Goal: Transaction & Acquisition: Book appointment/travel/reservation

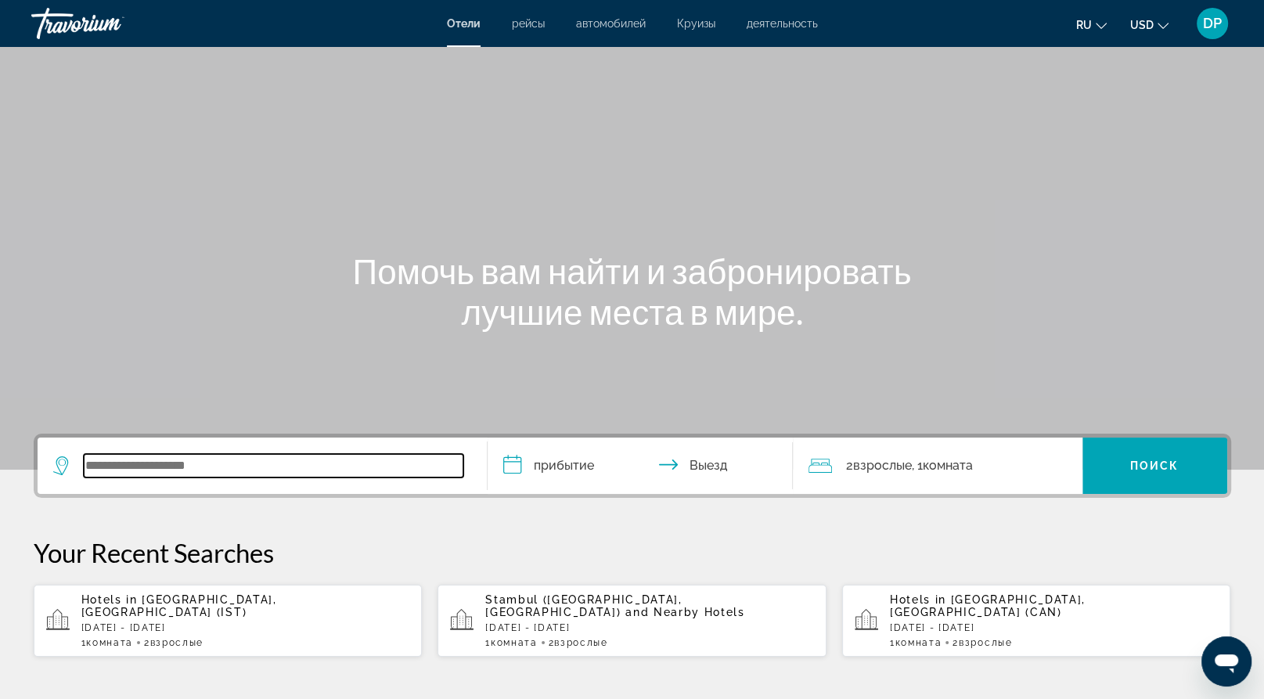
click at [199, 477] on input "Search widget" at bounding box center [274, 465] width 380 height 23
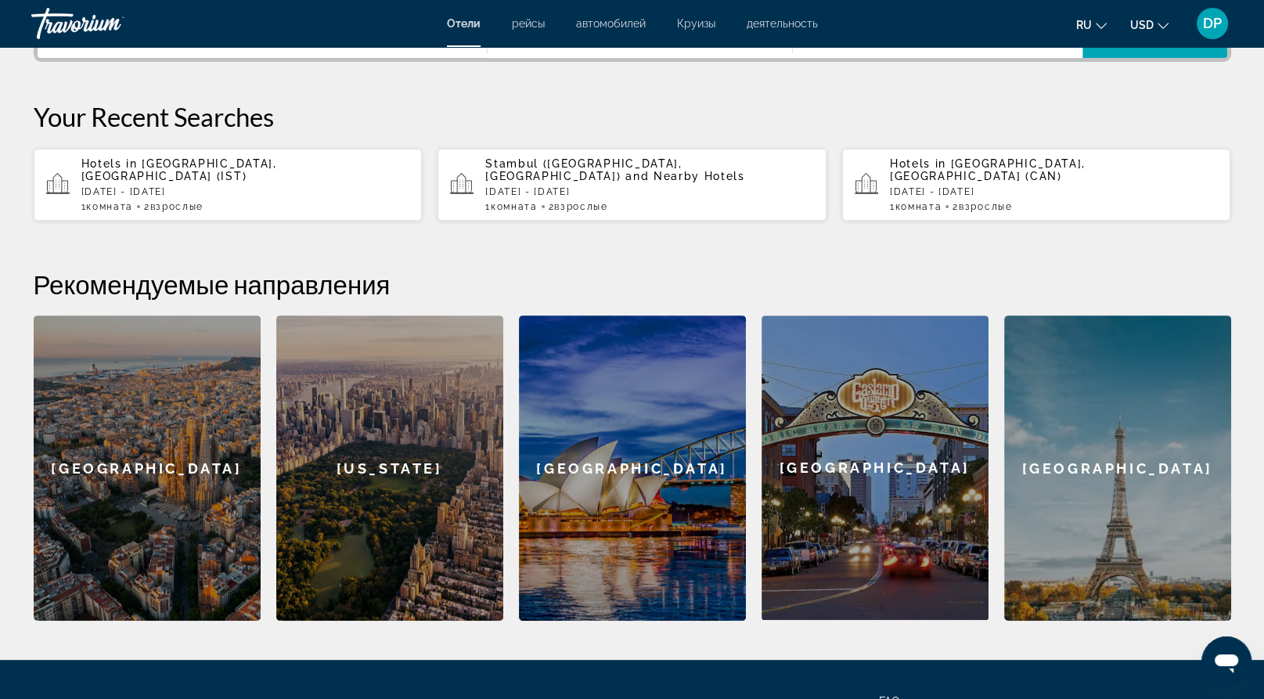
scroll to position [478, 0]
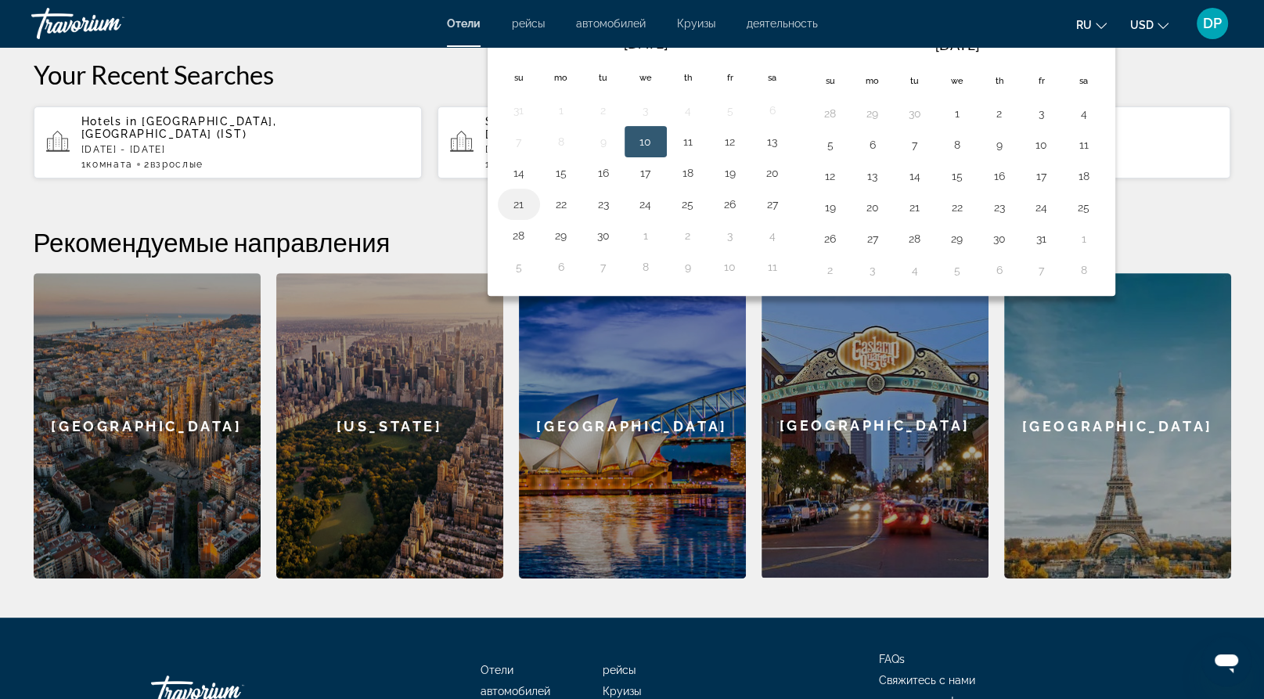
click at [520, 215] on button "21" at bounding box center [518, 204] width 25 height 22
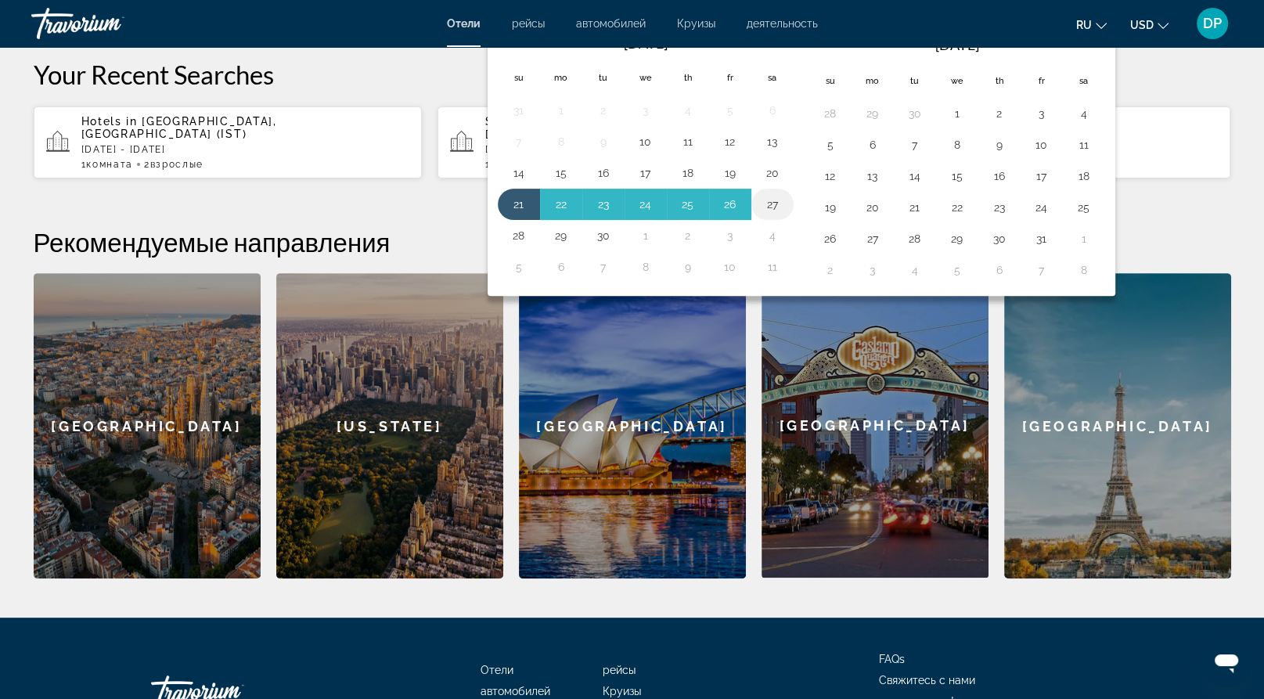
click at [785, 215] on button "27" at bounding box center [772, 204] width 25 height 22
type input "**********"
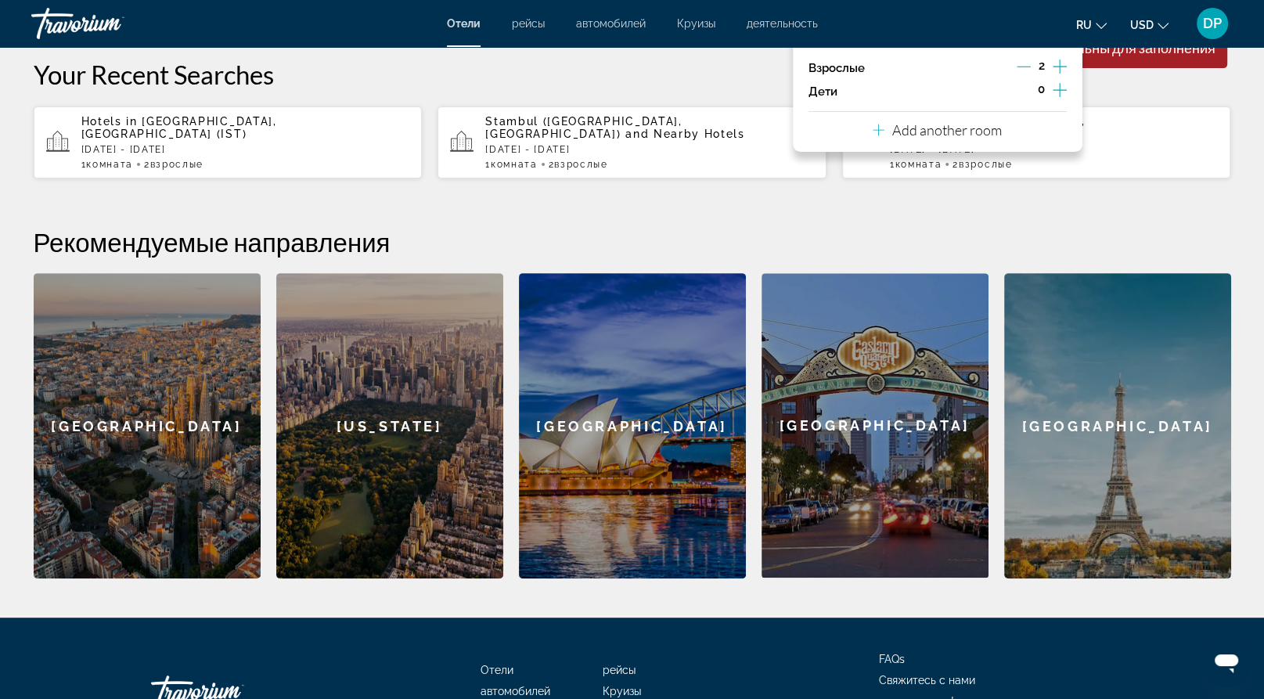
click at [990, 80] on div "Взрослые 2" at bounding box center [937, 67] width 258 height 23
click at [1016, 74] on icon "Decrement adults" at bounding box center [1023, 66] width 14 height 14
click at [1052, 76] on icon "Increment adults" at bounding box center [1059, 66] width 14 height 19
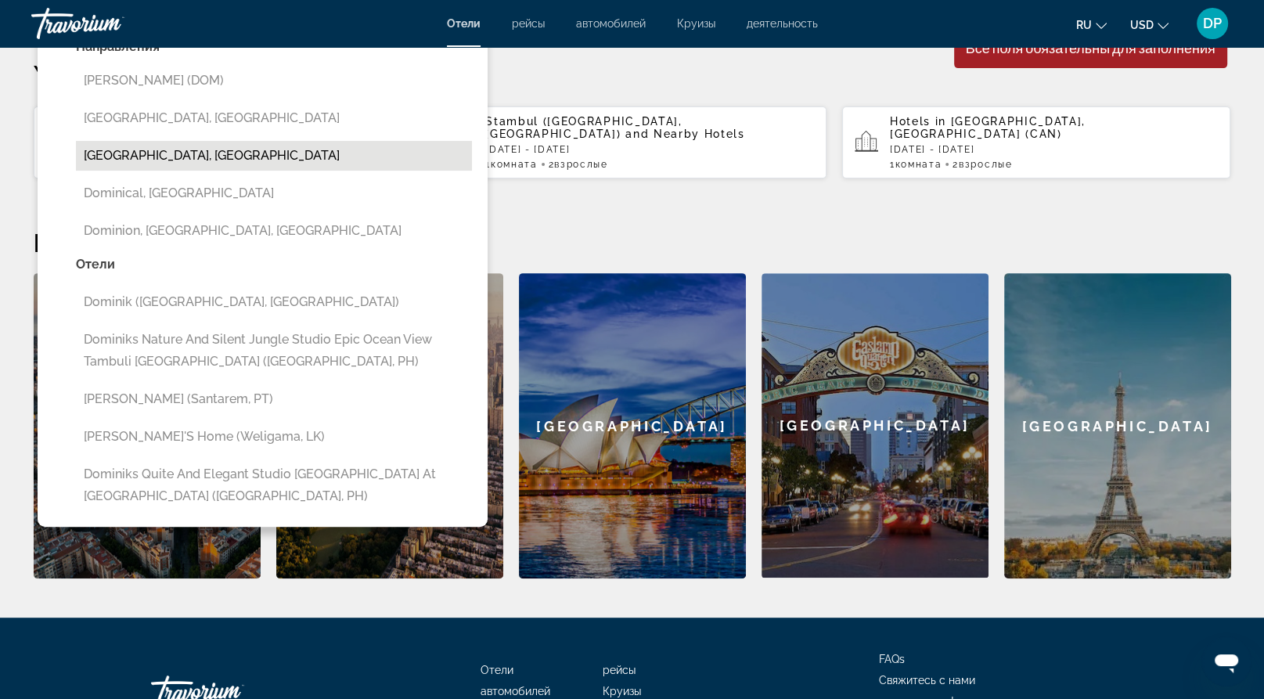
click at [232, 171] on button "[GEOGRAPHIC_DATA], [GEOGRAPHIC_DATA]" at bounding box center [274, 156] width 396 height 30
type input "**********"
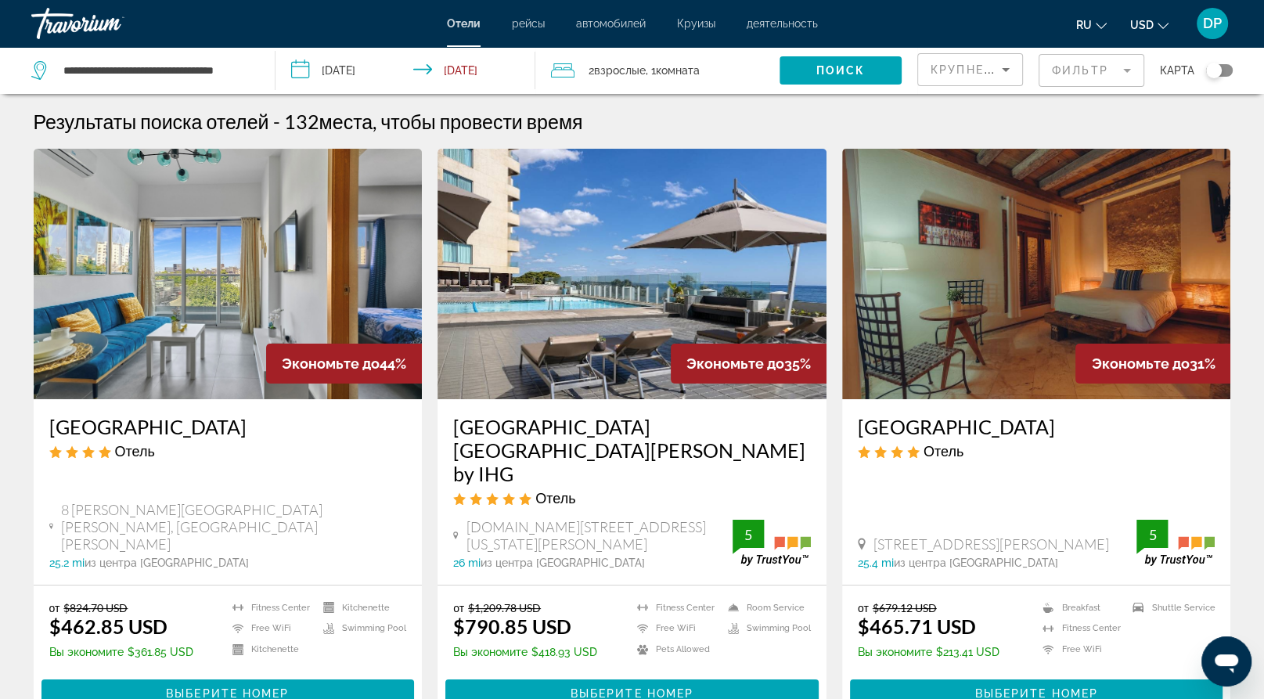
click at [1206, 78] on div "Toggle map" at bounding box center [1214, 71] width 16 height 16
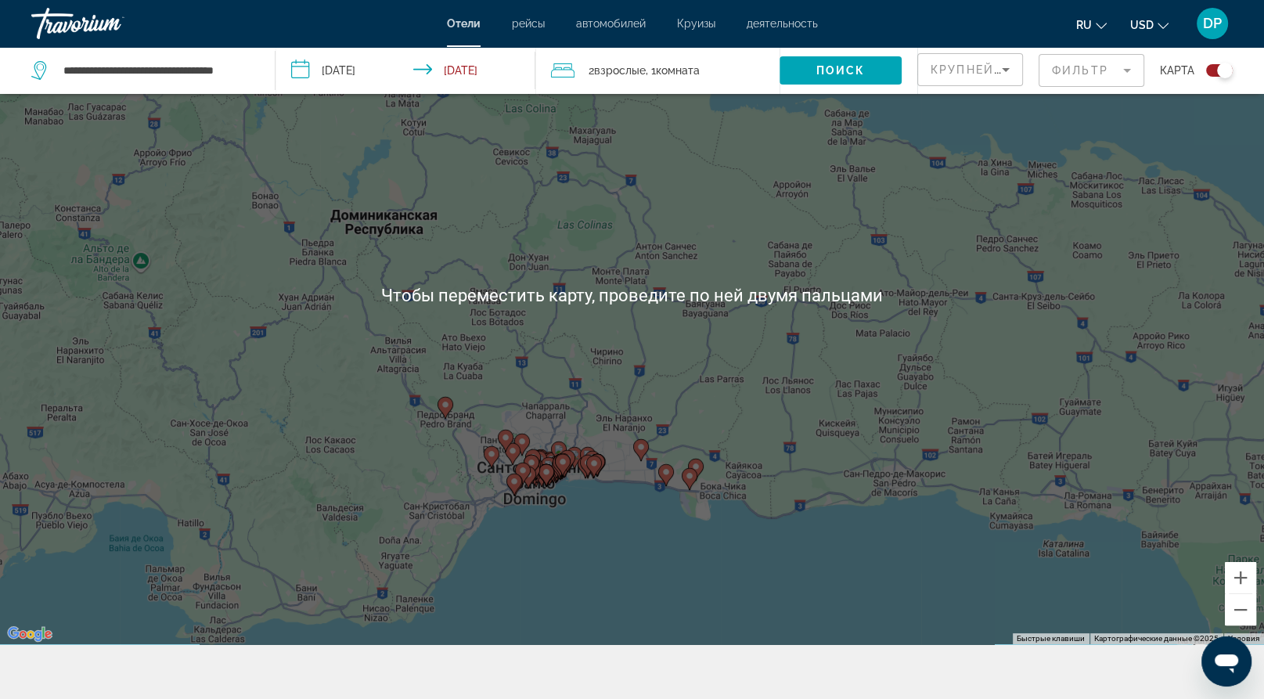
scroll to position [131, 0]
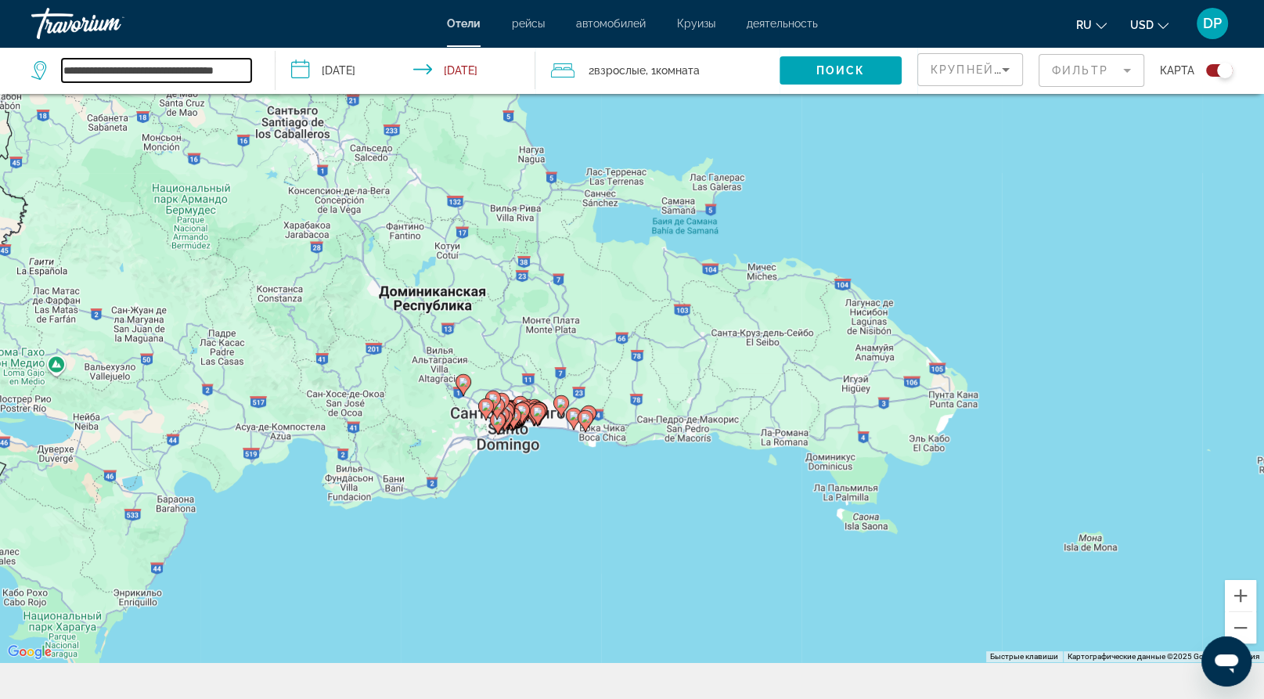
click at [199, 82] on input "**********" at bounding box center [156, 70] width 189 height 23
drag, startPoint x: 199, startPoint y: 87, endPoint x: 213, endPoint y: 86, distance: 14.1
click at [213, 82] on input "**********" at bounding box center [156, 70] width 189 height 23
click at [220, 85] on input "**********" at bounding box center [141, 70] width 158 height 29
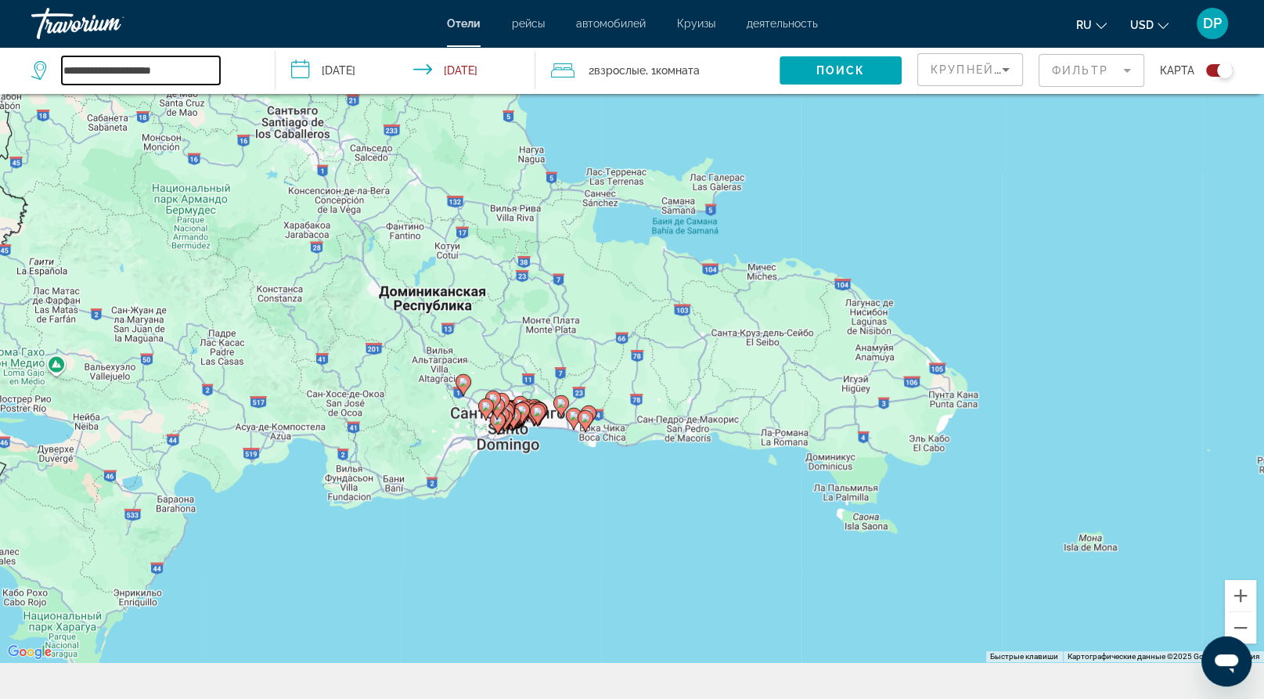
scroll to position [0, 0]
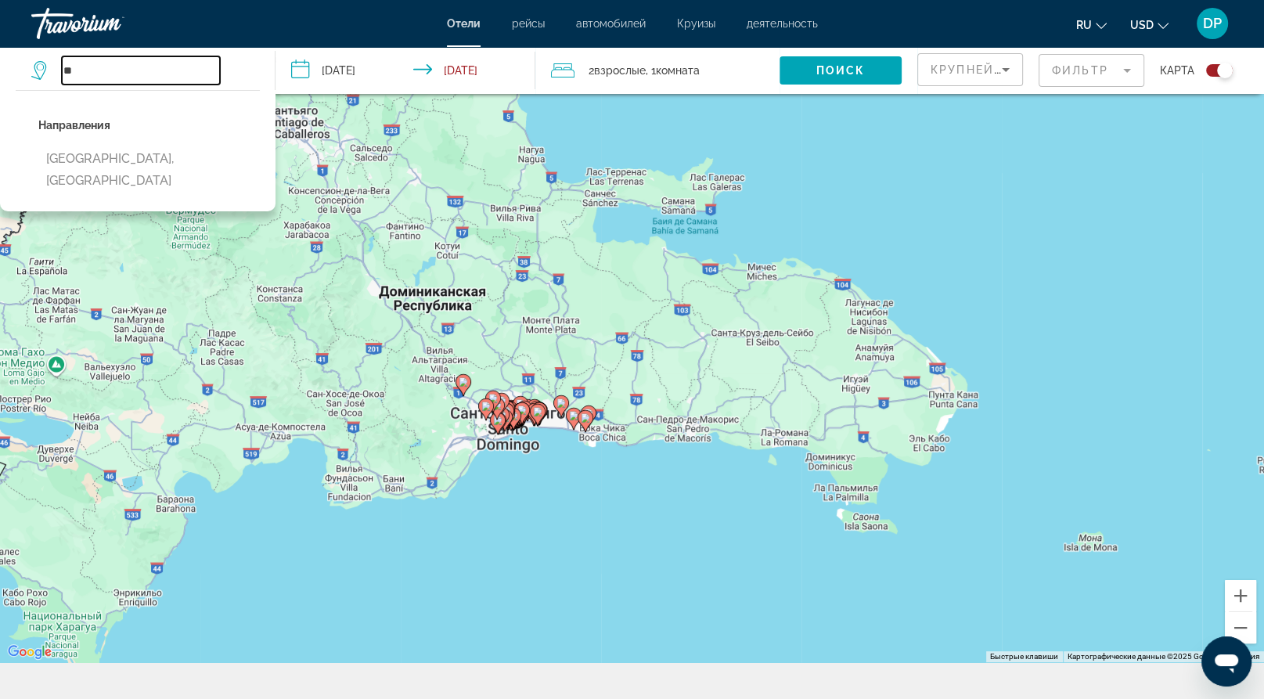
type input "*"
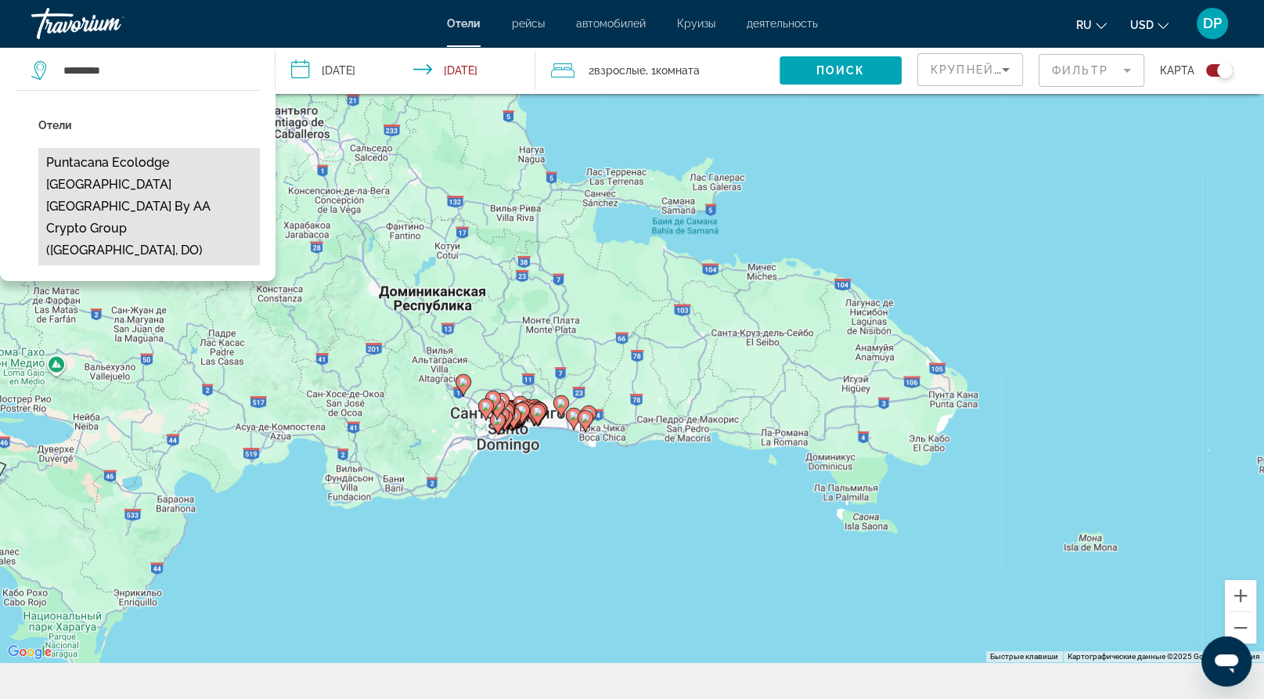
click at [166, 209] on button "Puntacana Ecolodge [GEOGRAPHIC_DATA] [GEOGRAPHIC_DATA] by AA Crypto Group ([GEO…" at bounding box center [148, 206] width 221 height 117
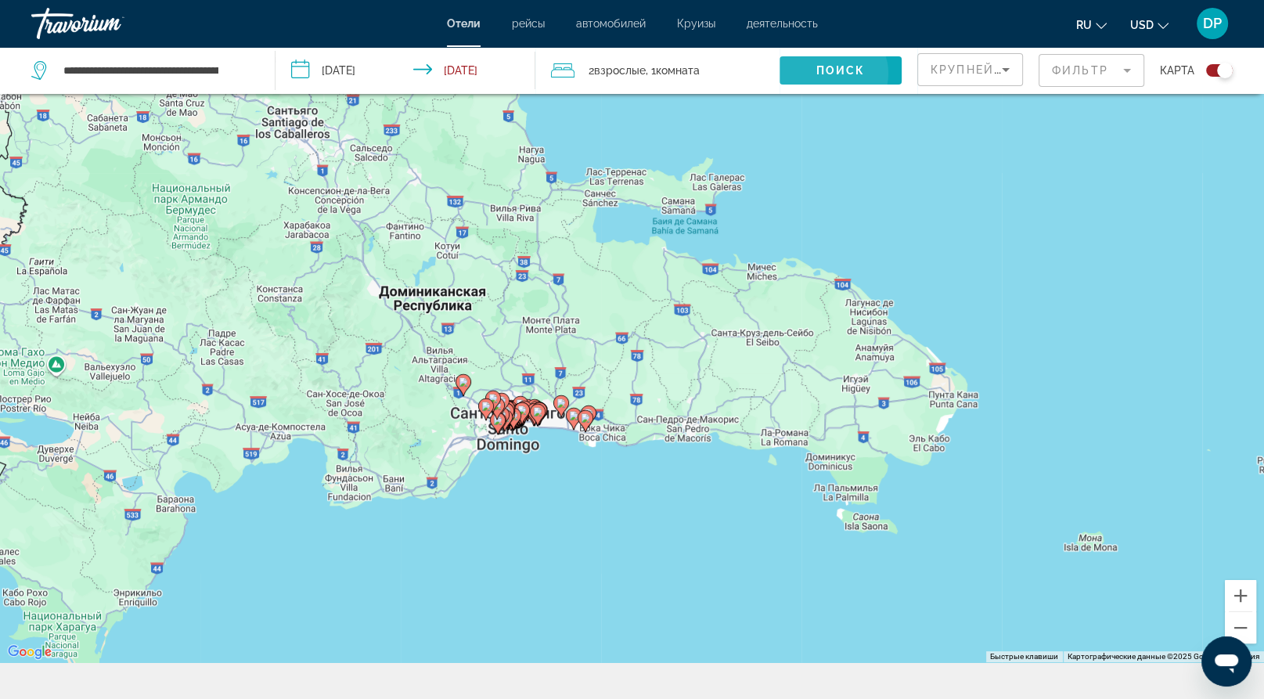
click at [816, 77] on span "Поиск" at bounding box center [840, 70] width 49 height 13
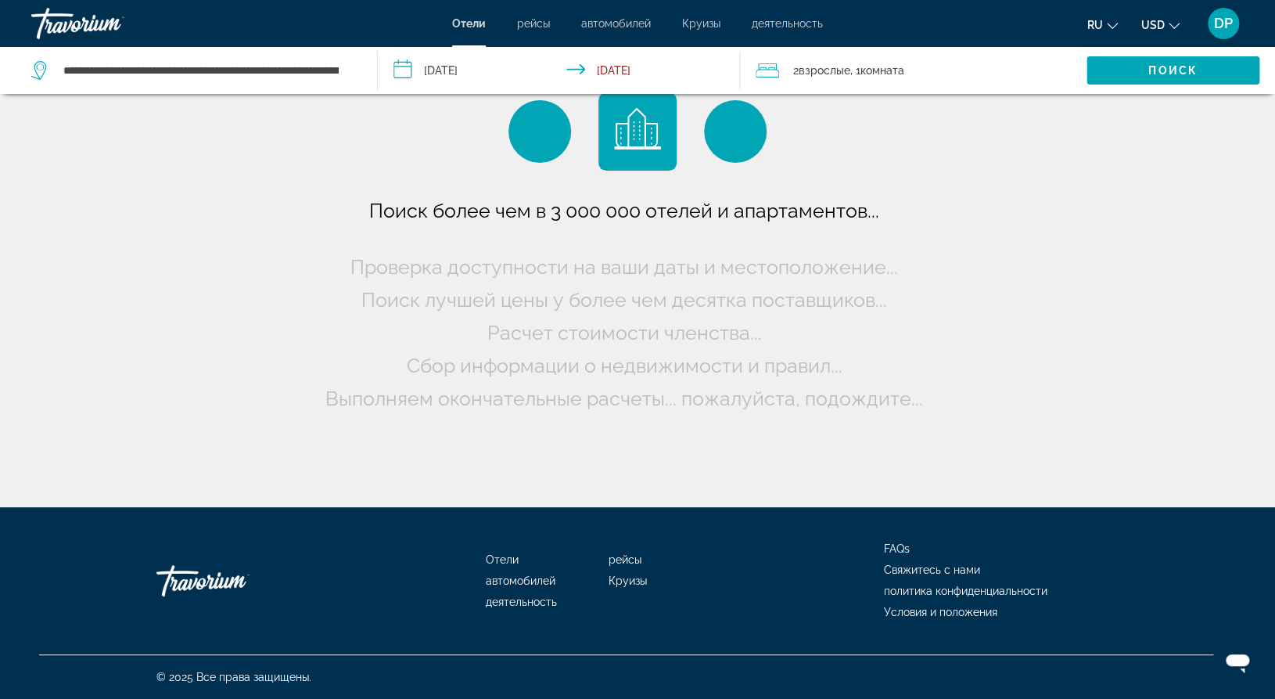
click at [565, 296] on span "Поиск лучшей цены у более чем десятка поставщиков..." at bounding box center [625, 299] width 526 height 23
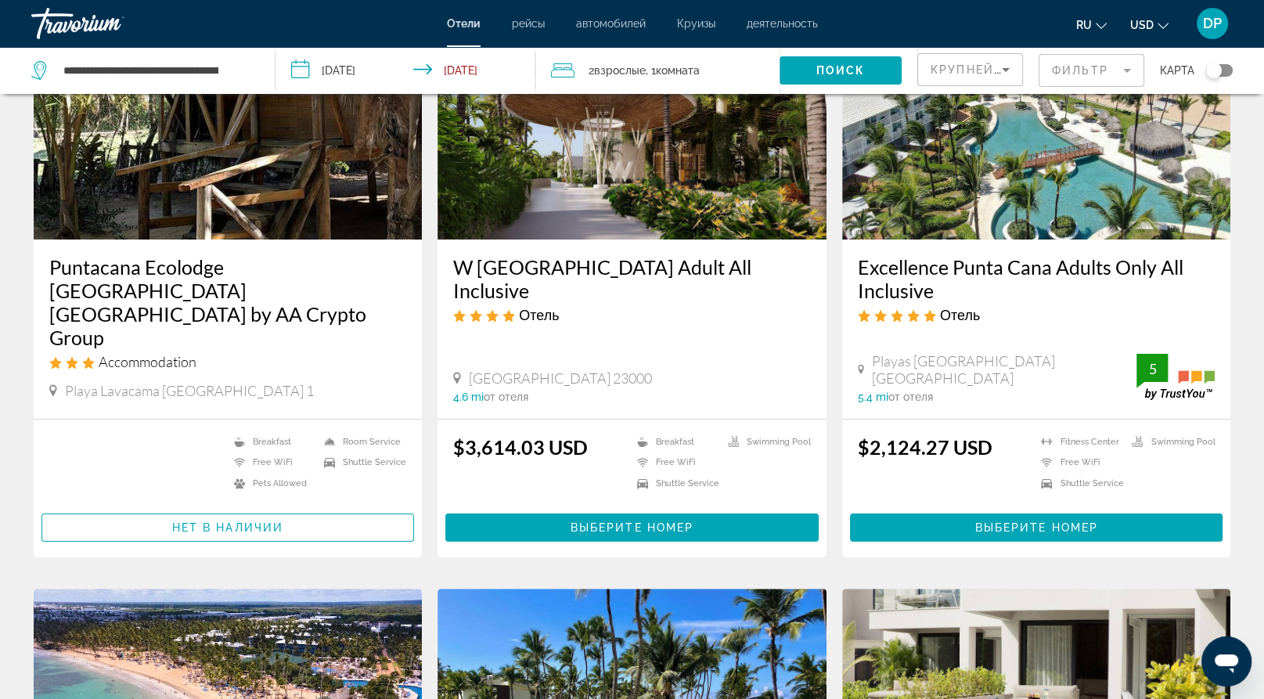
scroll to position [156, 0]
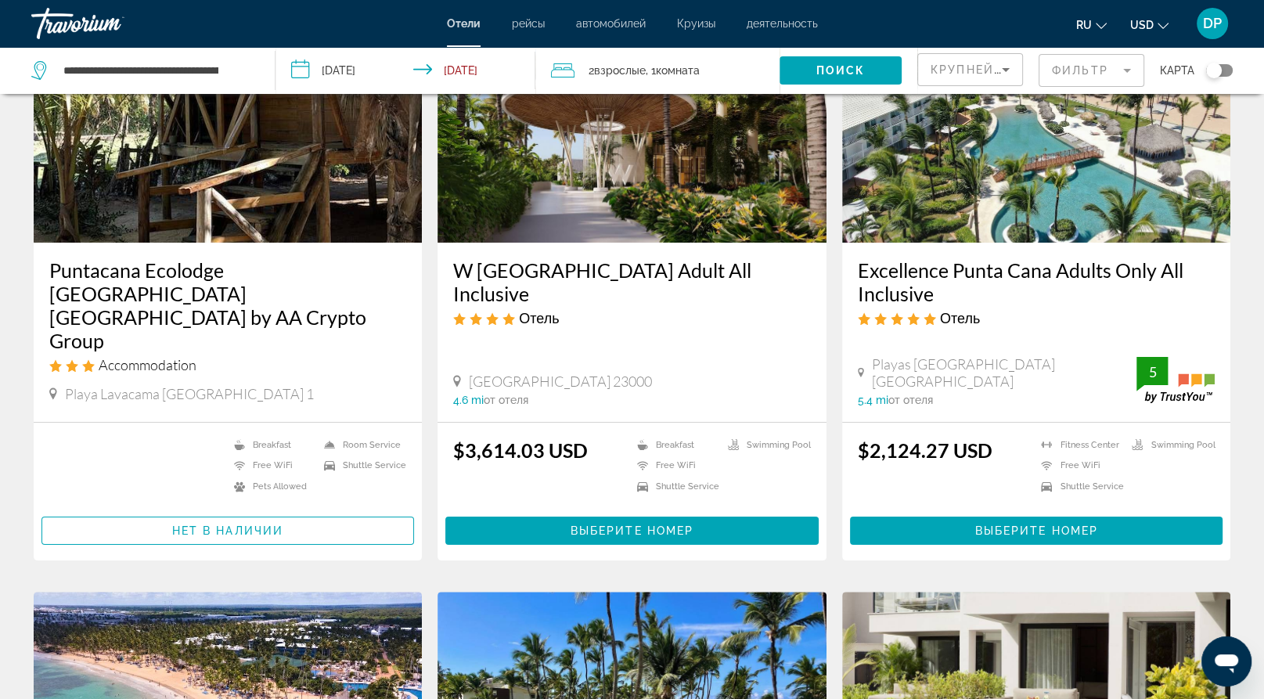
click at [1206, 78] on div "Toggle map" at bounding box center [1214, 71] width 16 height 16
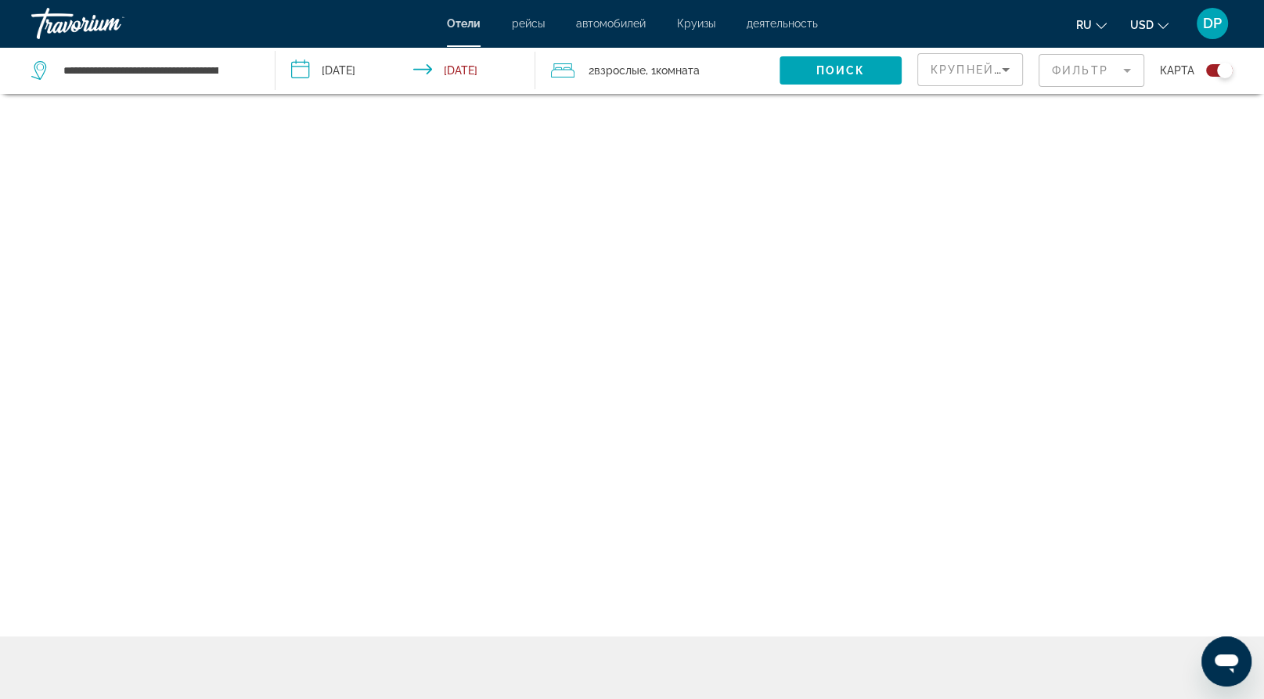
scroll to position [117, 0]
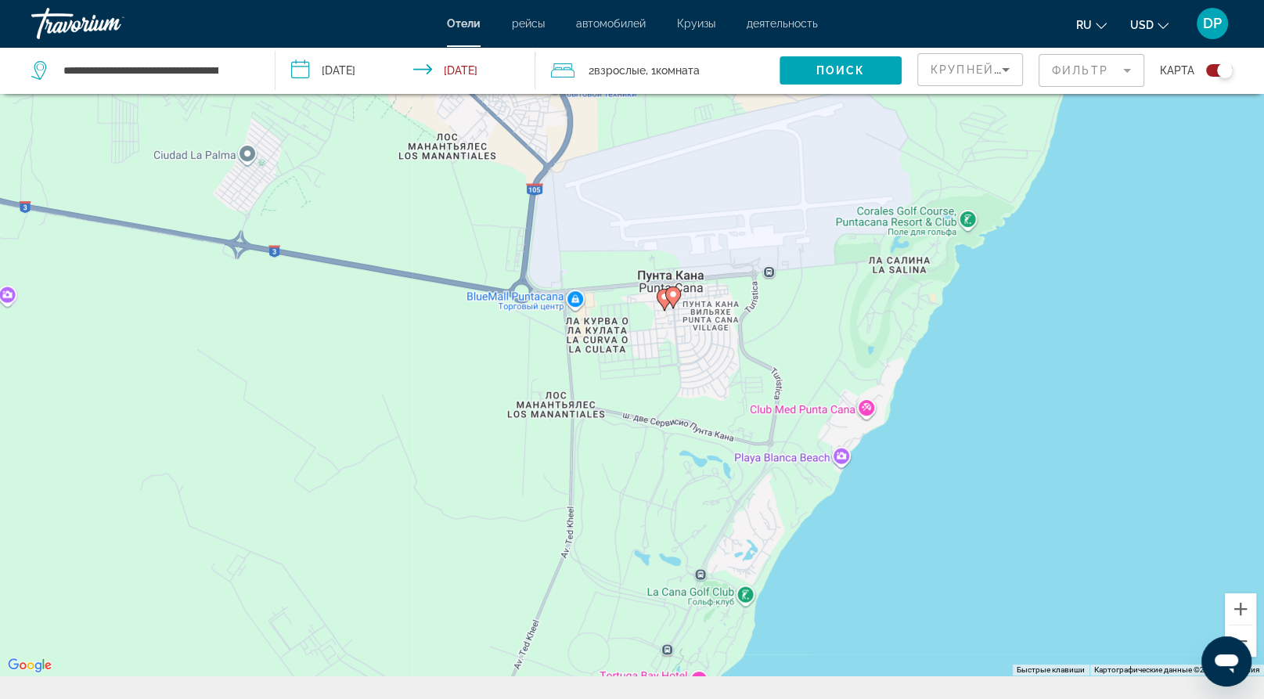
click at [661, 301] on image "Main content" at bounding box center [664, 296] width 9 height 9
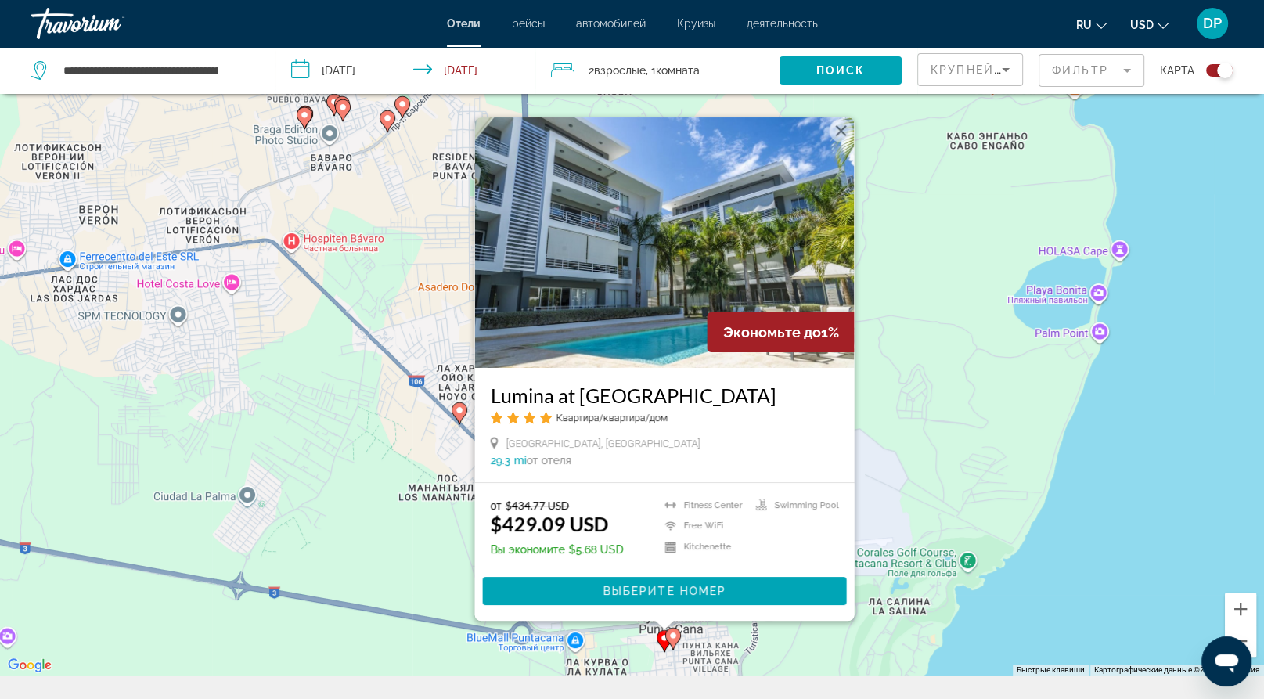
click at [406, 574] on div "Чтобы активировать перетаскивание с помощью клавиатуры, нажмите Alt + Ввод. Пос…" at bounding box center [632, 326] width 1264 height 699
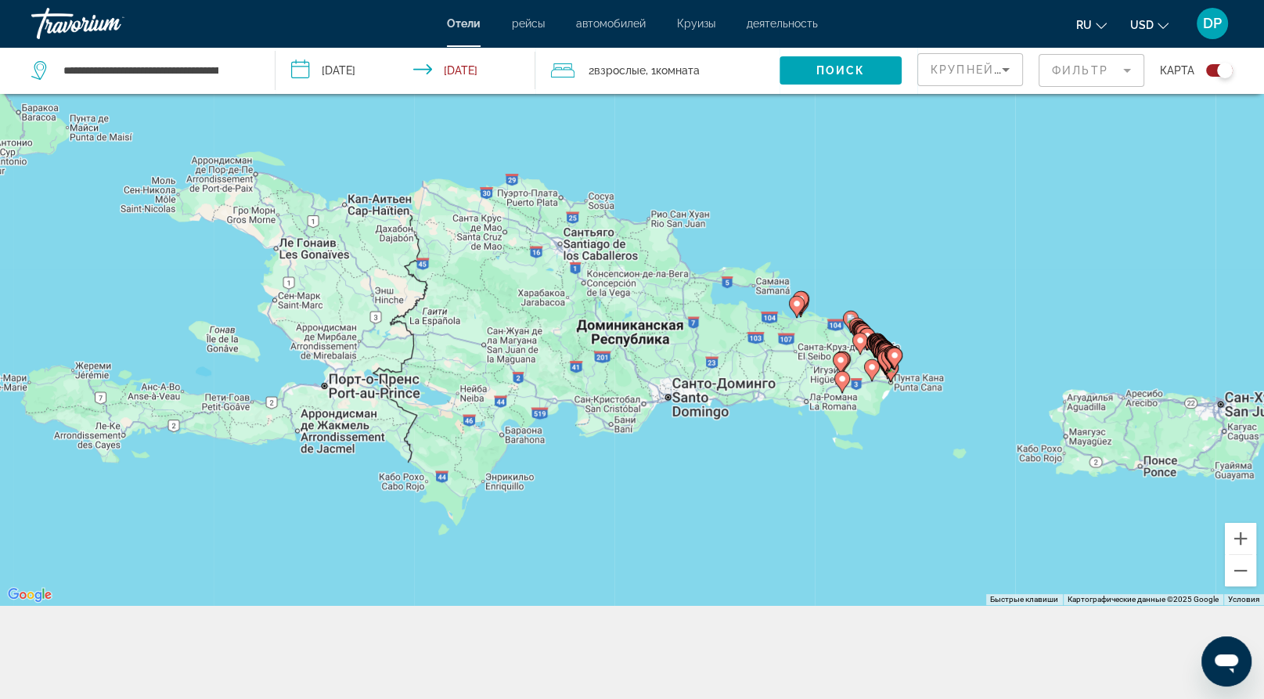
scroll to position [99, 0]
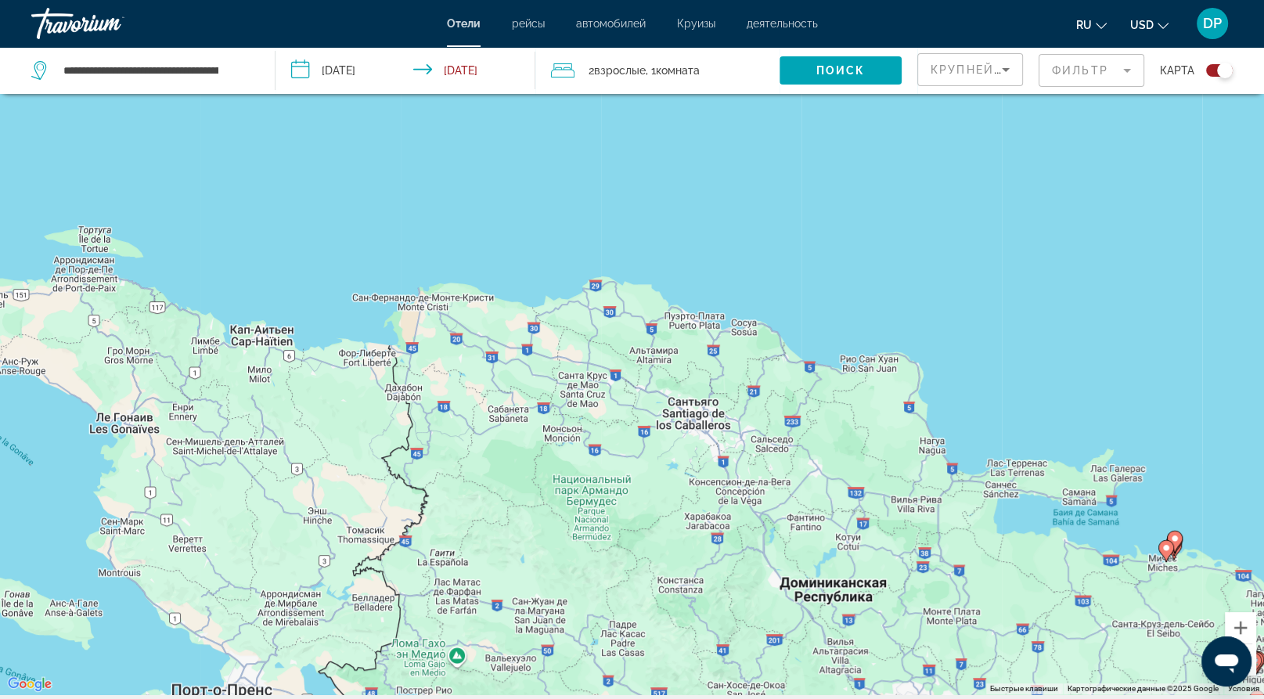
click at [695, 345] on div "Чтобы активировать перетаскивание с помощью клавиатуры, нажмите Alt + Ввод. Пос…" at bounding box center [632, 344] width 1264 height 699
click at [705, 350] on div "Чтобы активировать перетаскивание с помощью клавиатуры, нажмите Alt + Ввод. Пос…" at bounding box center [632, 344] width 1264 height 699
drag, startPoint x: 431, startPoint y: 573, endPoint x: 797, endPoint y: 322, distance: 443.0
click at [797, 322] on div "Чтобы активировать перетаскивание с помощью клавиатуры, нажмите Alt + Ввод. Пос…" at bounding box center [632, 344] width 1264 height 699
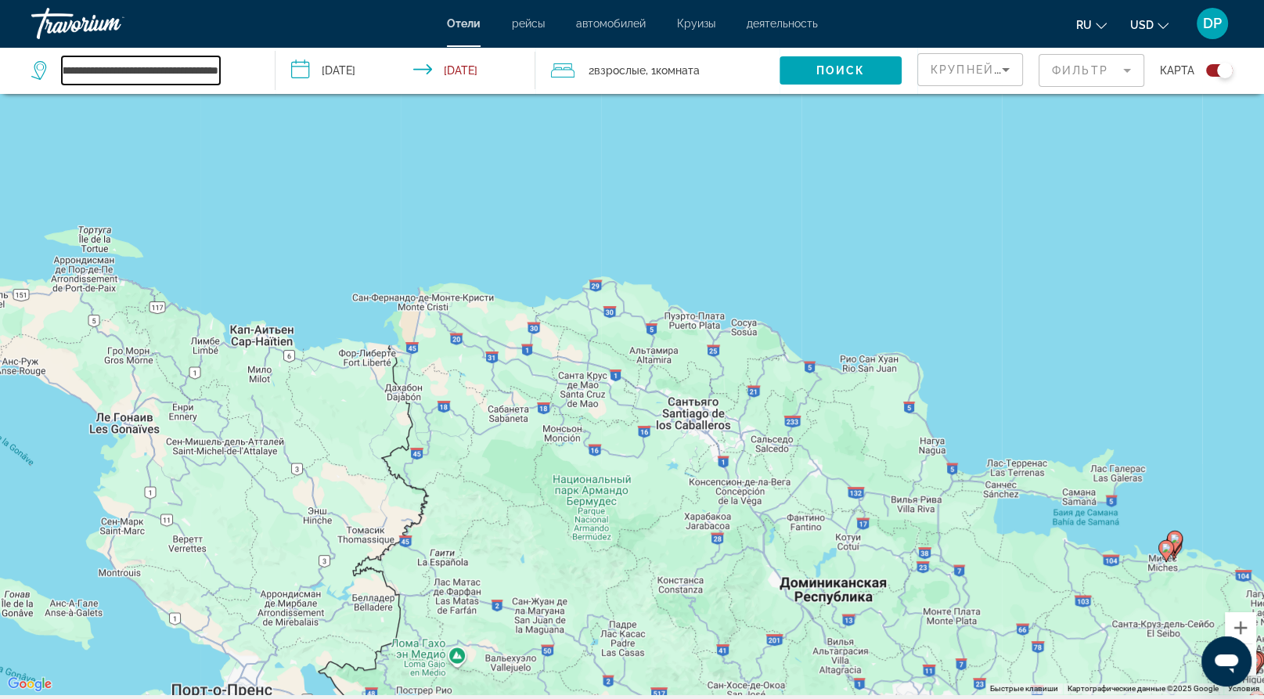
drag, startPoint x: 72, startPoint y: 87, endPoint x: 371, endPoint y: 120, distance: 300.7
click at [371, 94] on div "**********" at bounding box center [632, 70] width 1264 height 47
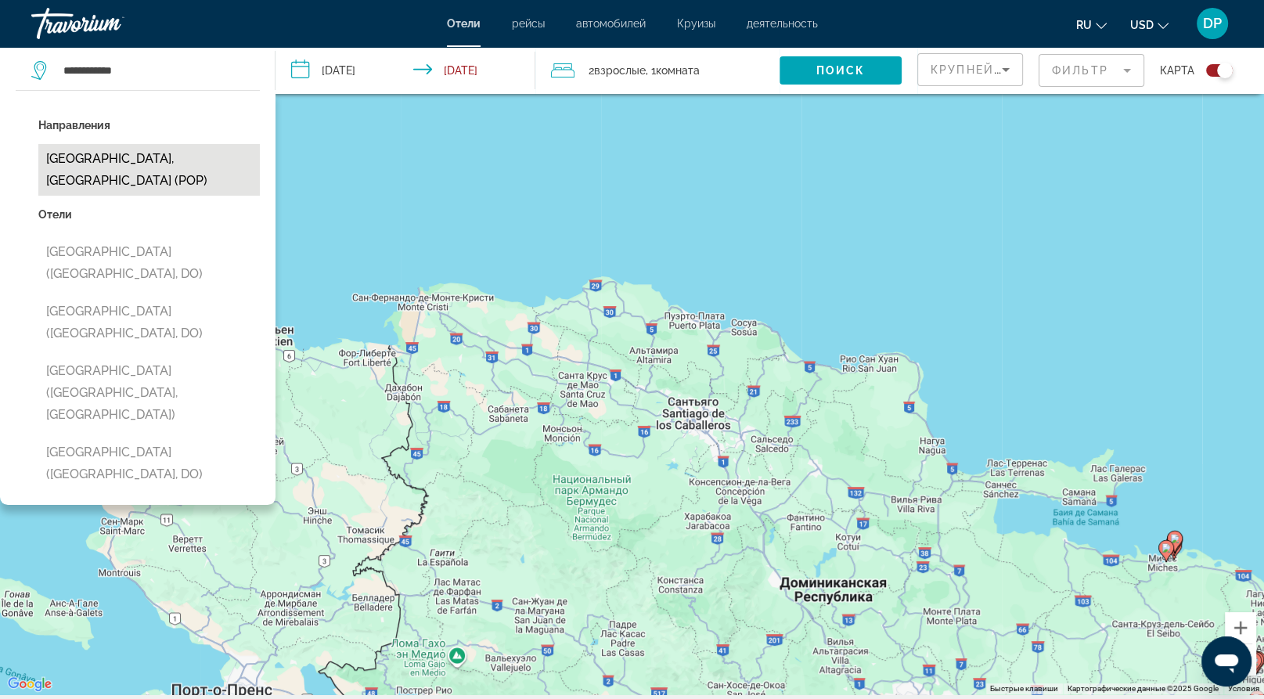
click at [165, 196] on button "[GEOGRAPHIC_DATA], [GEOGRAPHIC_DATA] (POP)" at bounding box center [148, 170] width 221 height 52
type input "**********"
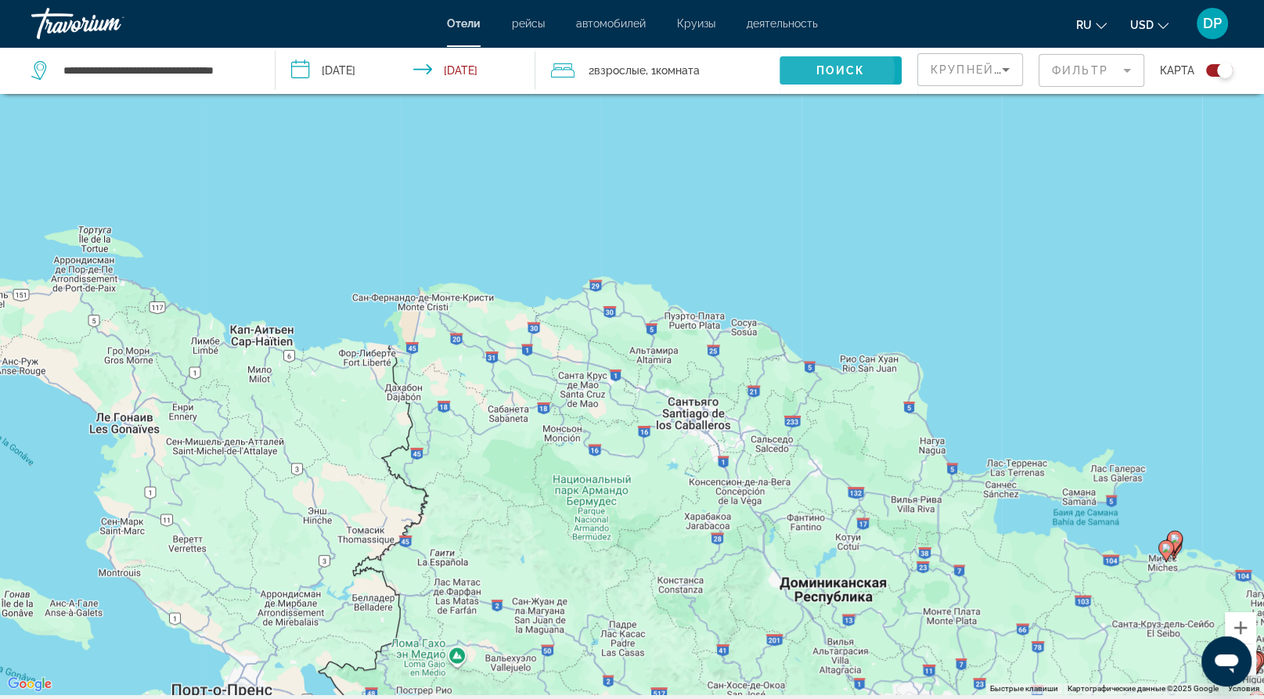
click at [816, 77] on span "Поиск" at bounding box center [840, 70] width 49 height 13
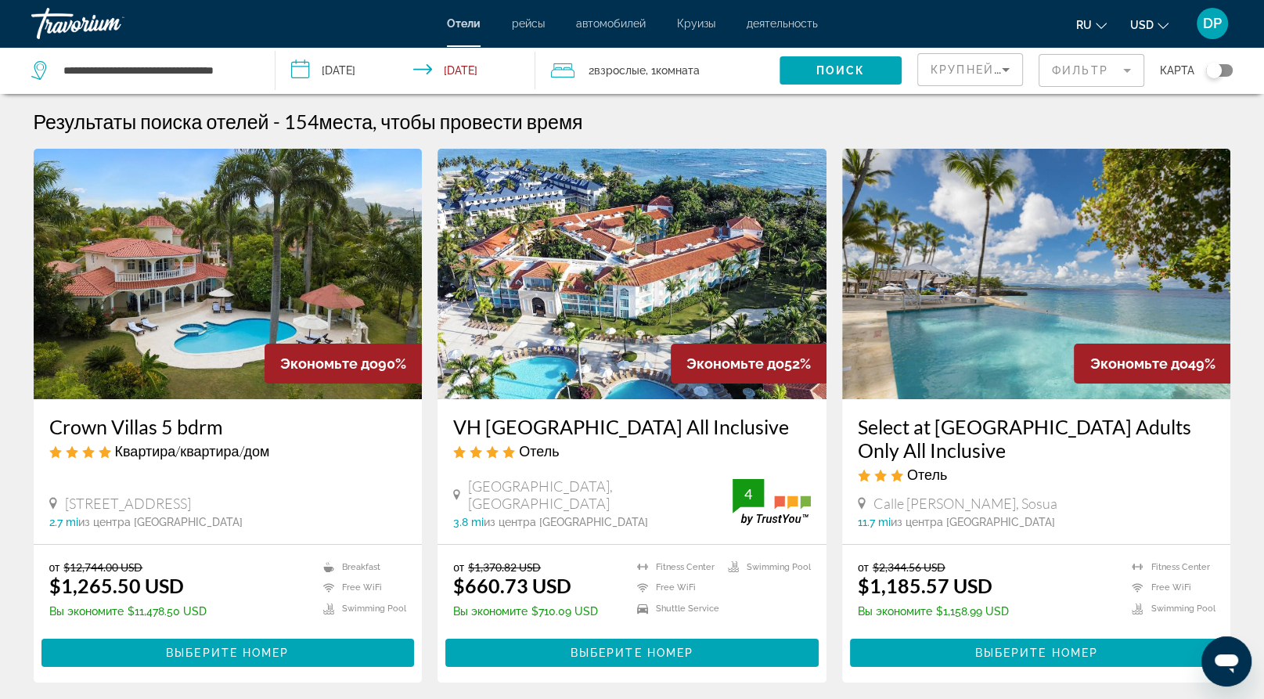
click at [1212, 77] on div "Toggle map" at bounding box center [1219, 70] width 27 height 13
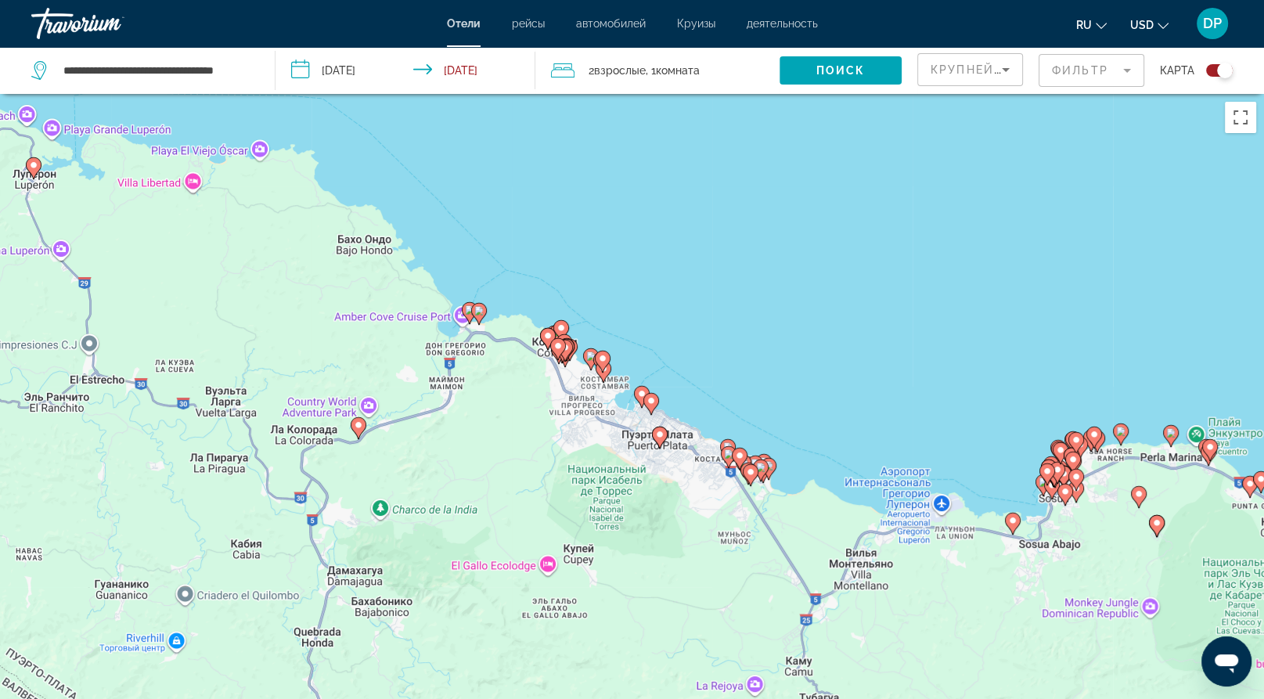
click at [1217, 78] on div "Toggle map" at bounding box center [1225, 71] width 16 height 16
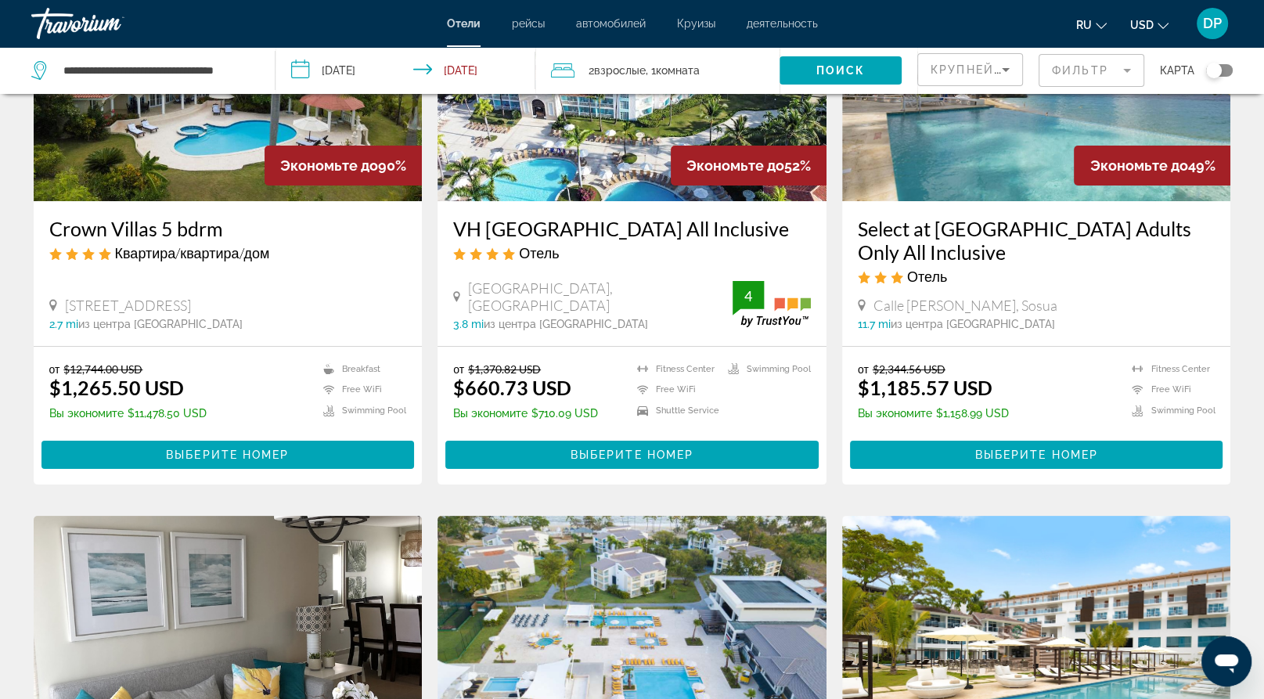
scroll to position [200, 0]
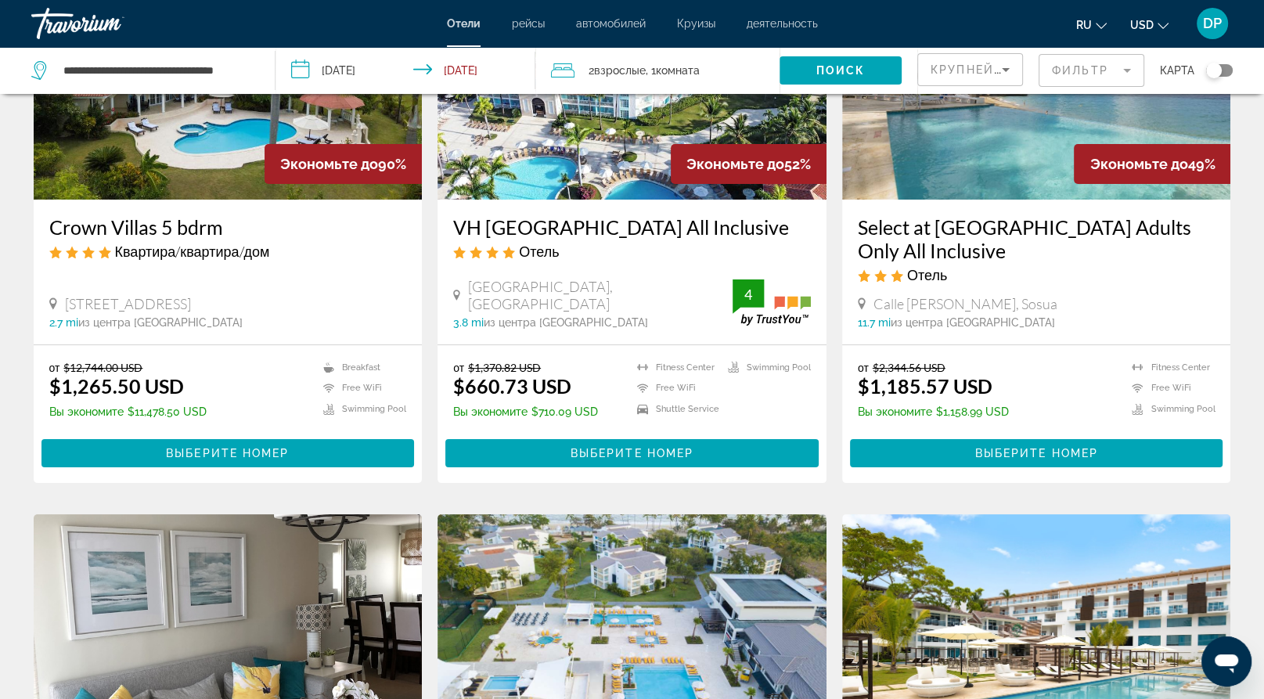
drag, startPoint x: 63, startPoint y: 326, endPoint x: 268, endPoint y: 347, distance: 206.1
click at [437, 385] on app-hotels-search-item "Экономьте до 52% VH [GEOGRAPHIC_DATA] All Inclusive Отель [GEOGRAPHIC_DATA], [G…" at bounding box center [632, 216] width 405 height 534
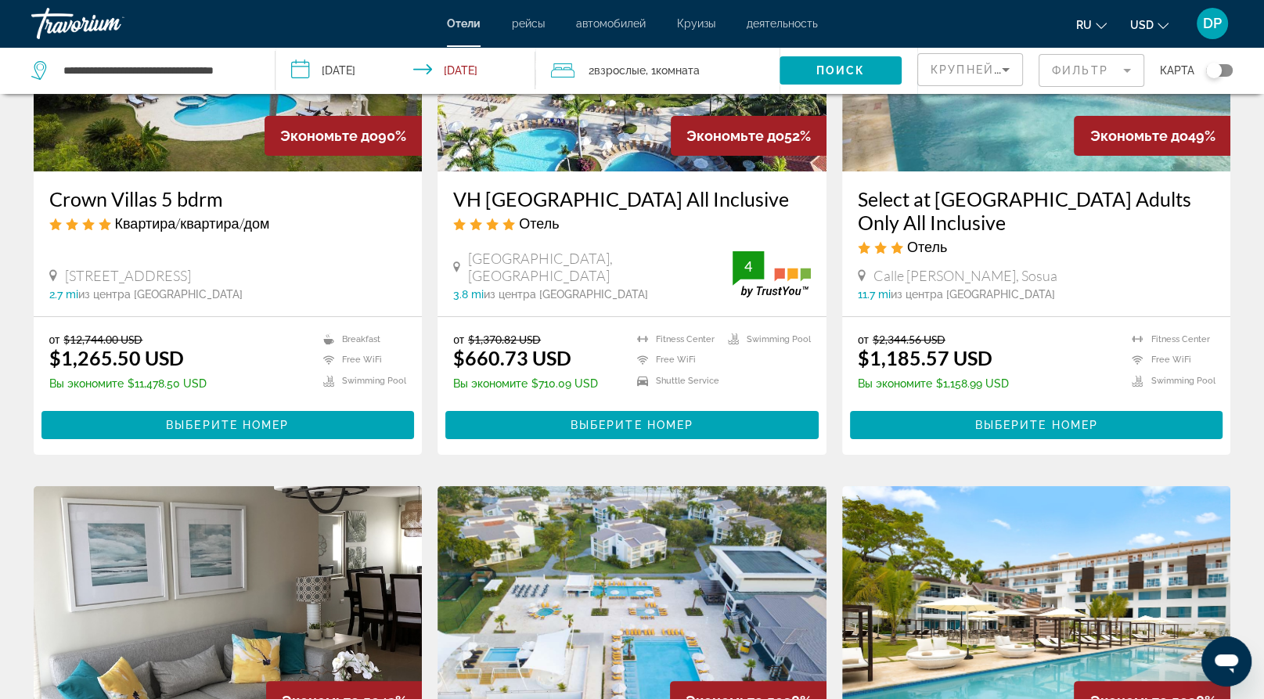
scroll to position [227, 0]
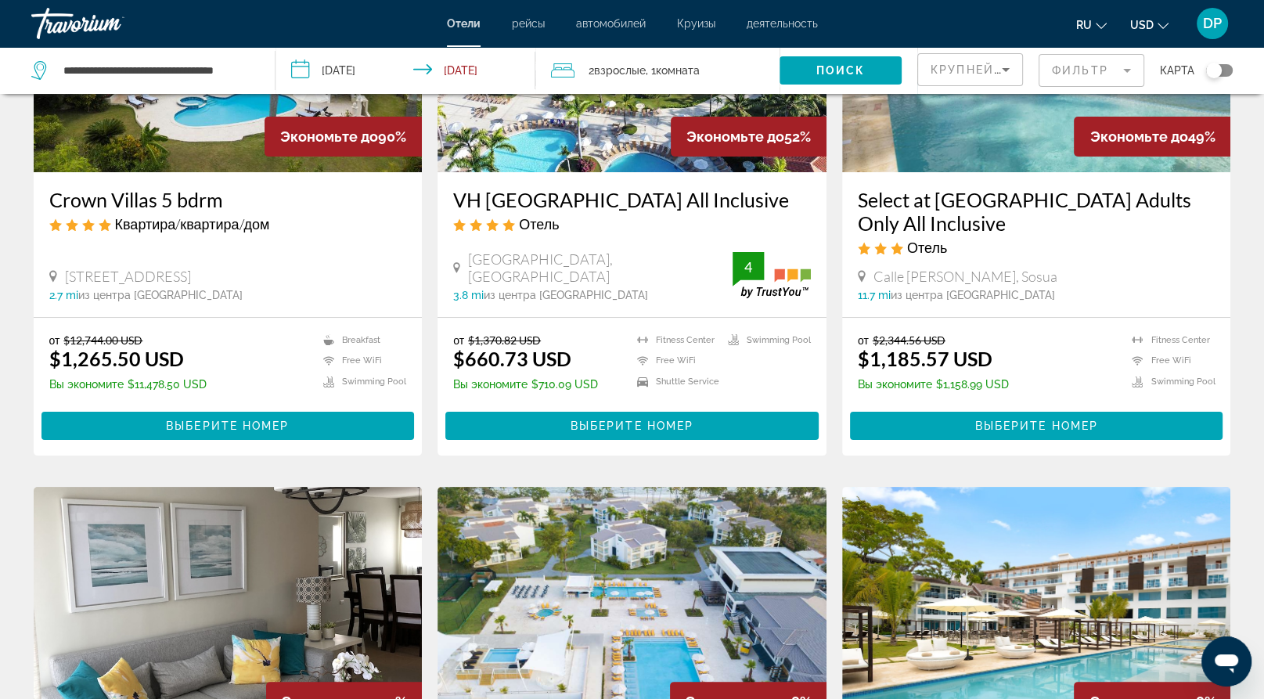
drag, startPoint x: 466, startPoint y: 302, endPoint x: 588, endPoint y: 340, distance: 128.5
click at [531, 211] on h3 "VH [GEOGRAPHIC_DATA] All Inclusive" at bounding box center [632, 199] width 358 height 23
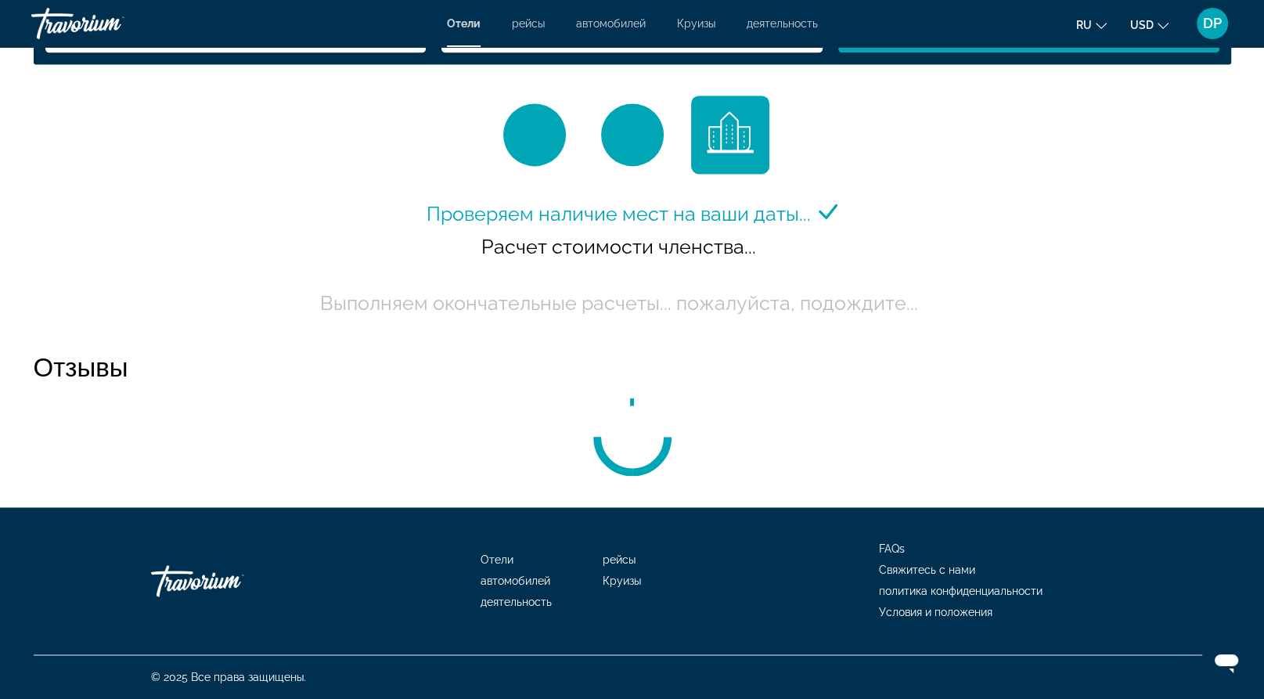
scroll to position [2487, 0]
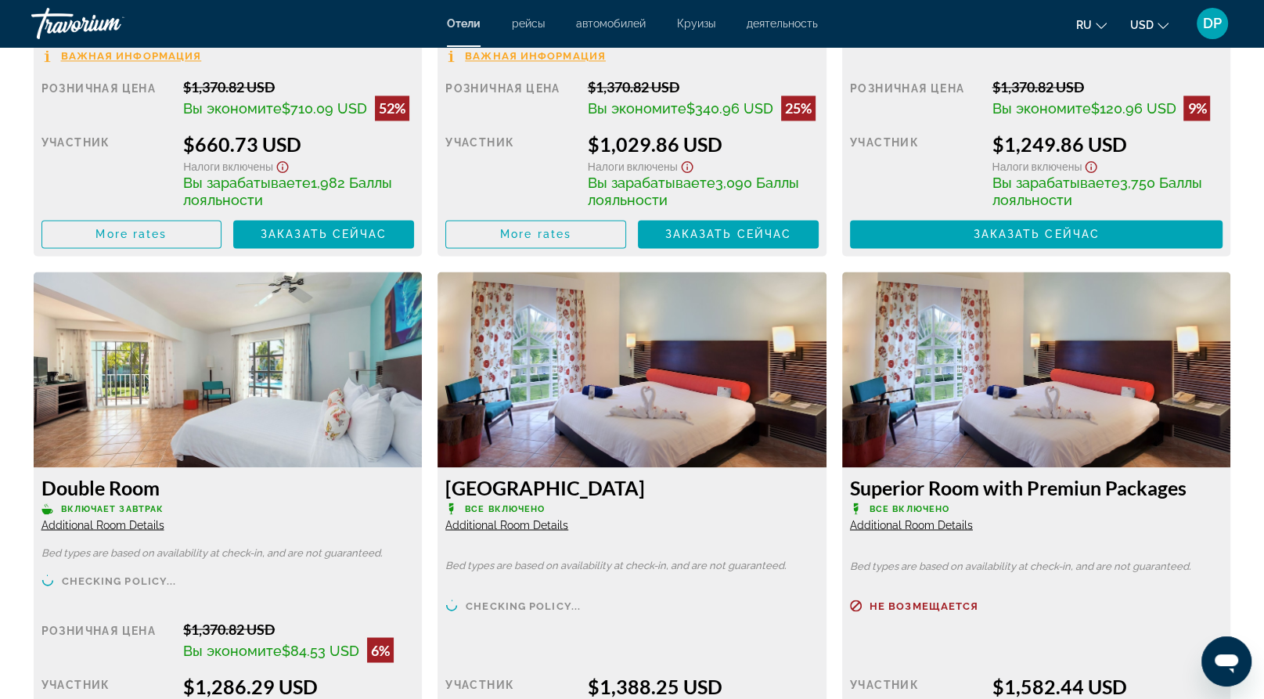
type input "**********"
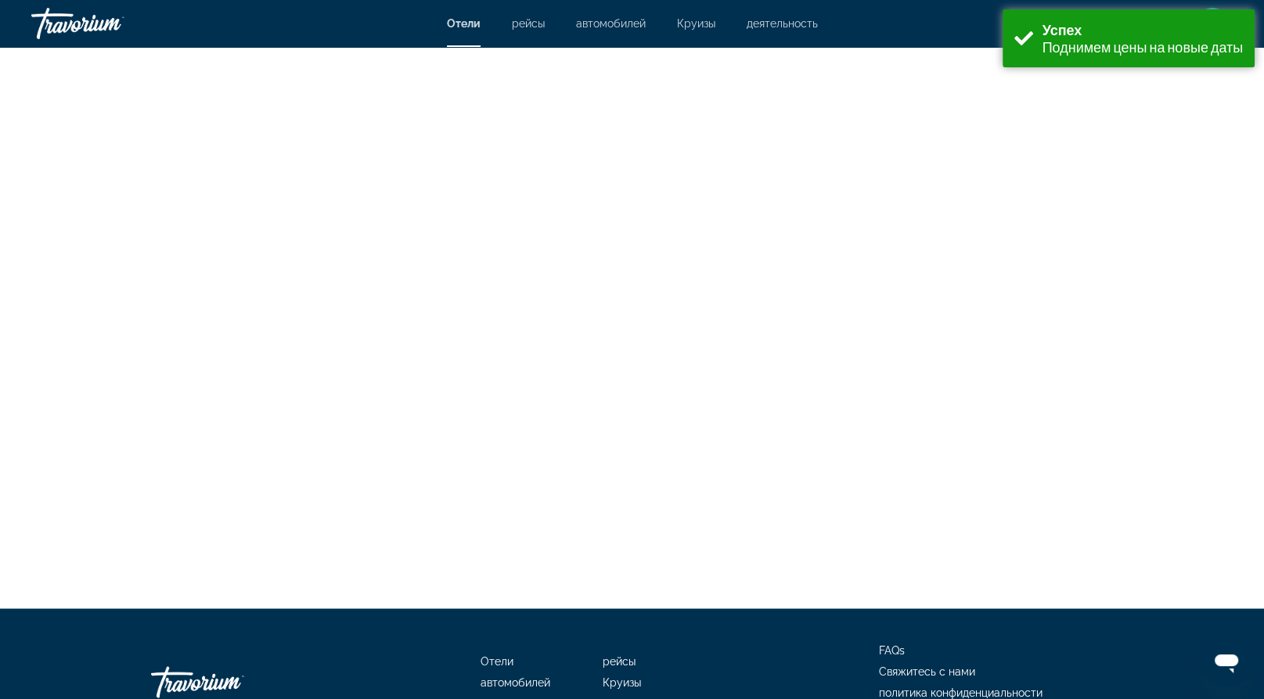
scroll to position [2647, 0]
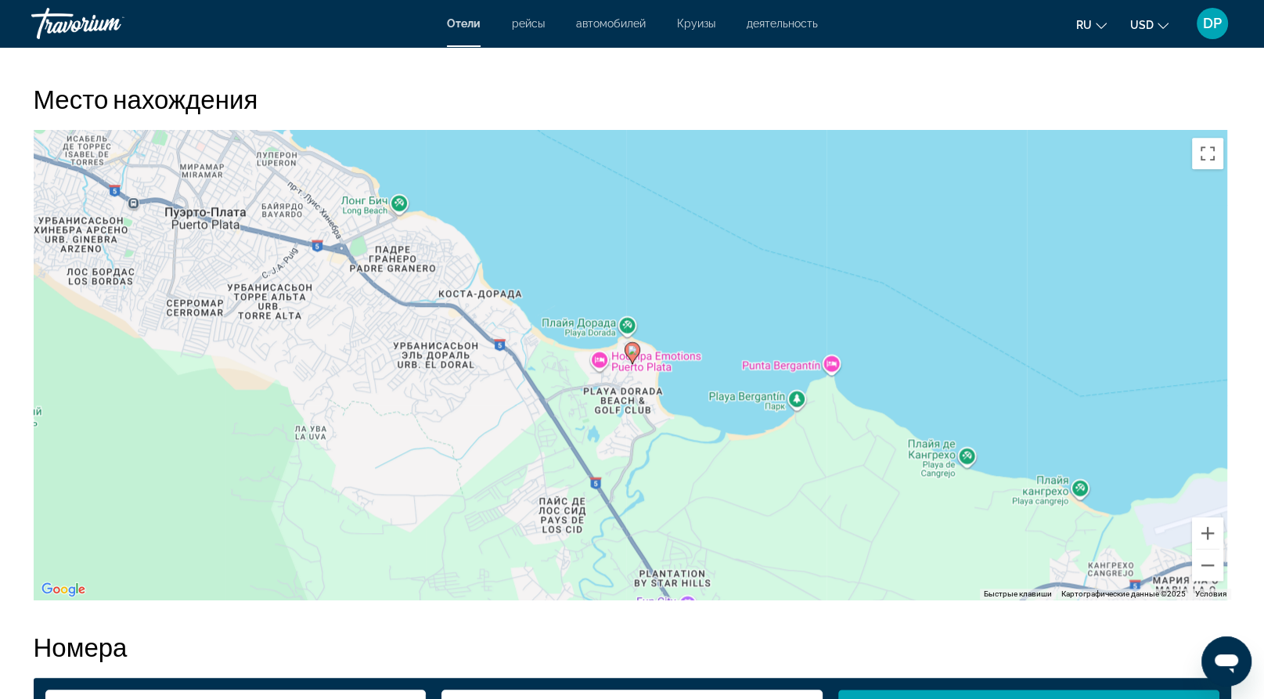
scroll to position [1274, 0]
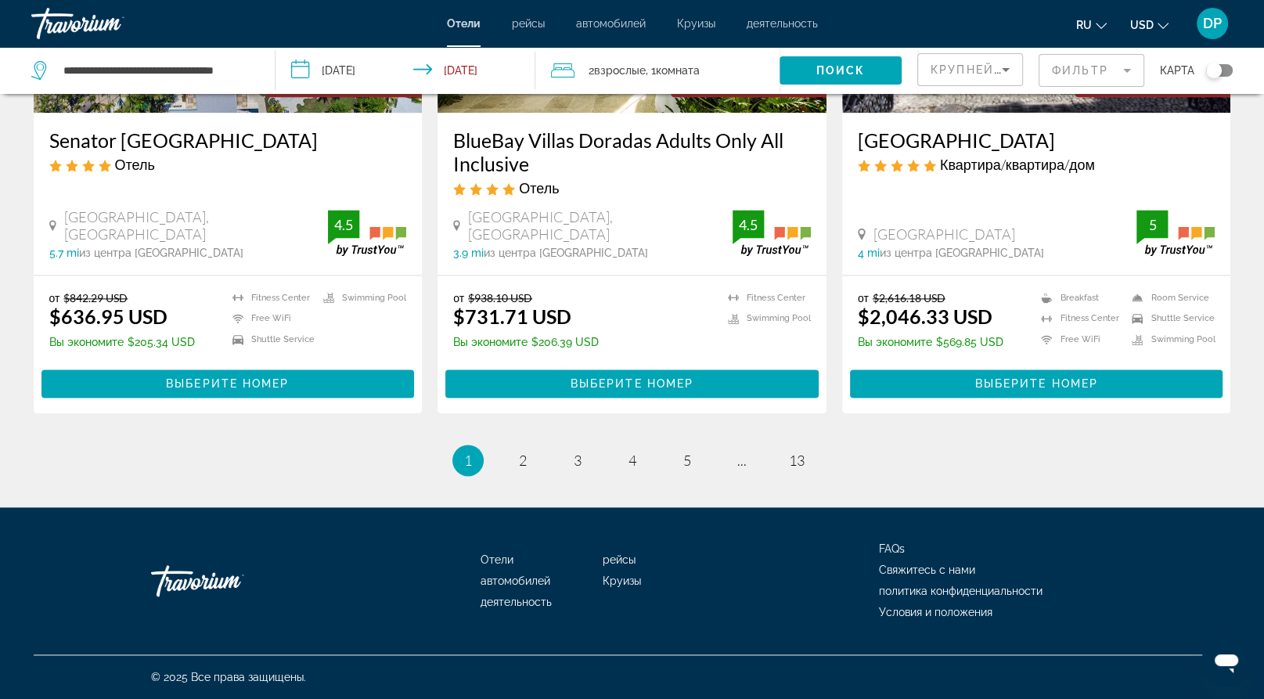
scroll to position [2745, 0]
click at [519, 451] on span "2" at bounding box center [523, 459] width 8 height 17
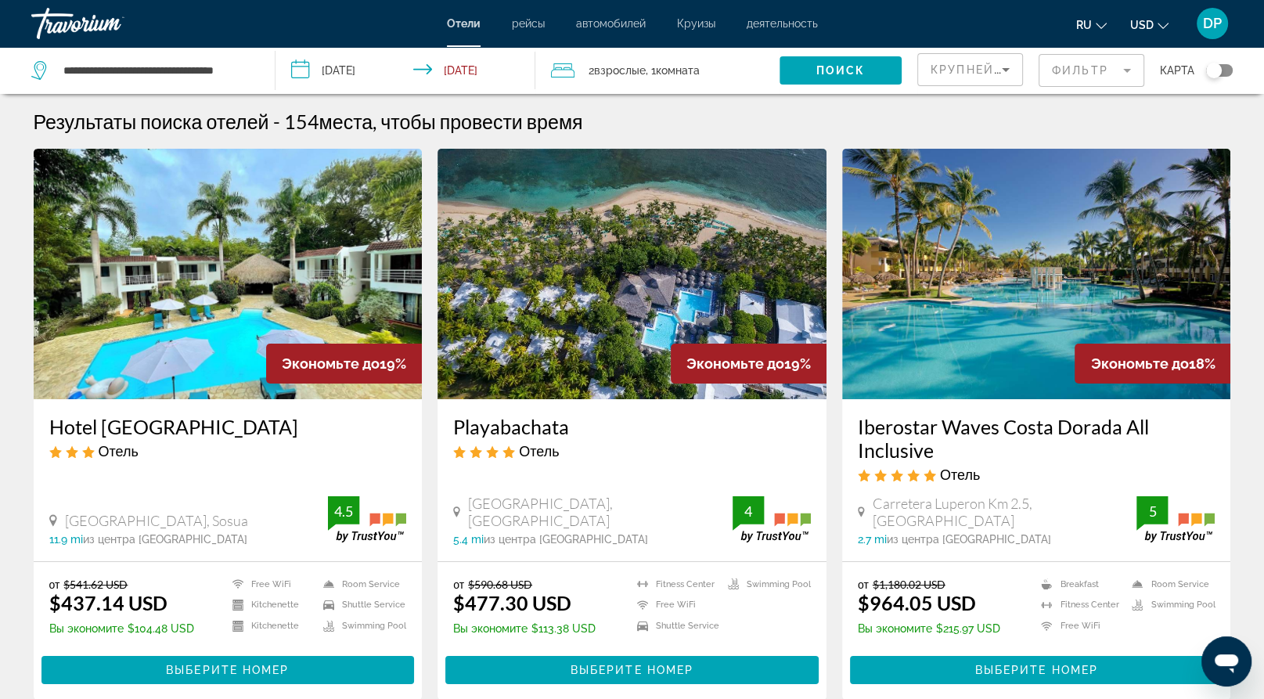
scroll to position [192, 0]
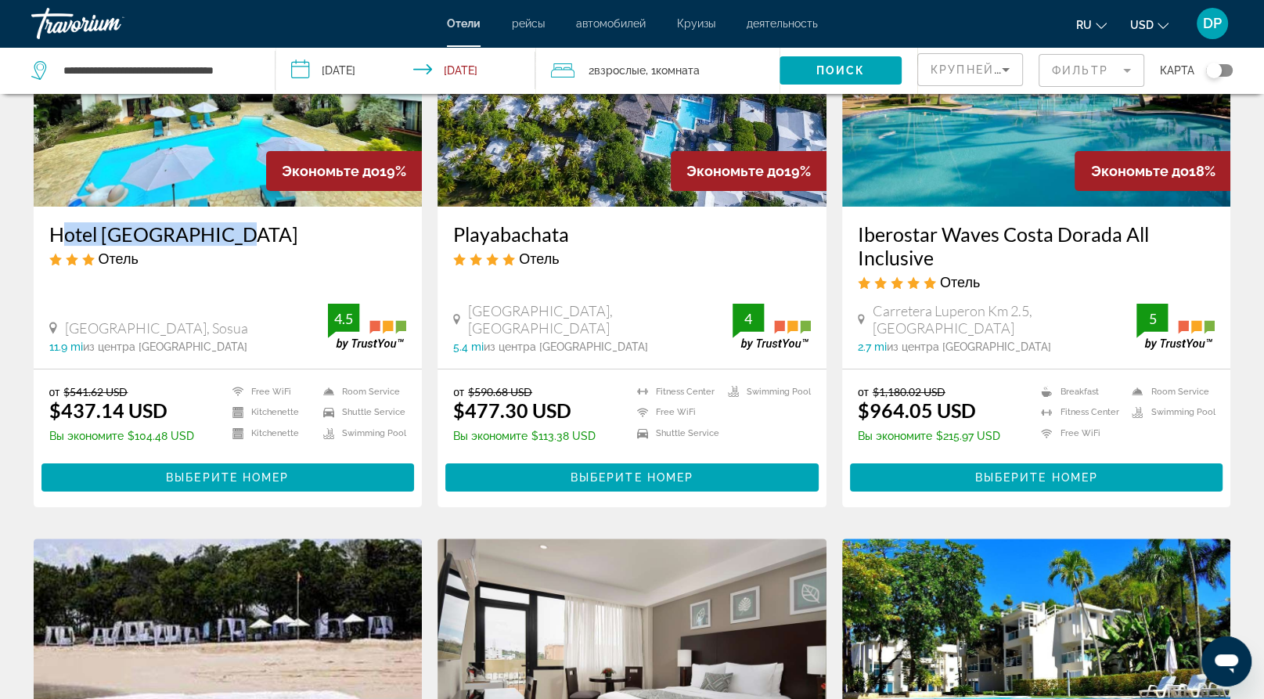
drag, startPoint x: 62, startPoint y: 334, endPoint x: 259, endPoint y: 339, distance: 197.2
drag, startPoint x: 865, startPoint y: 338, endPoint x: 865, endPoint y: 329, distance: 9.4
drag, startPoint x: 865, startPoint y: 340, endPoint x: 995, endPoint y: 371, distance: 133.4
copy h3 "Iberostar Waves Costa Dorada All Inclusive"
click at [836, 311] on app-hotels-search-item "Экономьте до 18% Iberostar Waves Costa Dorada All Inclusive Отель Carretera Lup…" at bounding box center [1036, 231] width 405 height 551
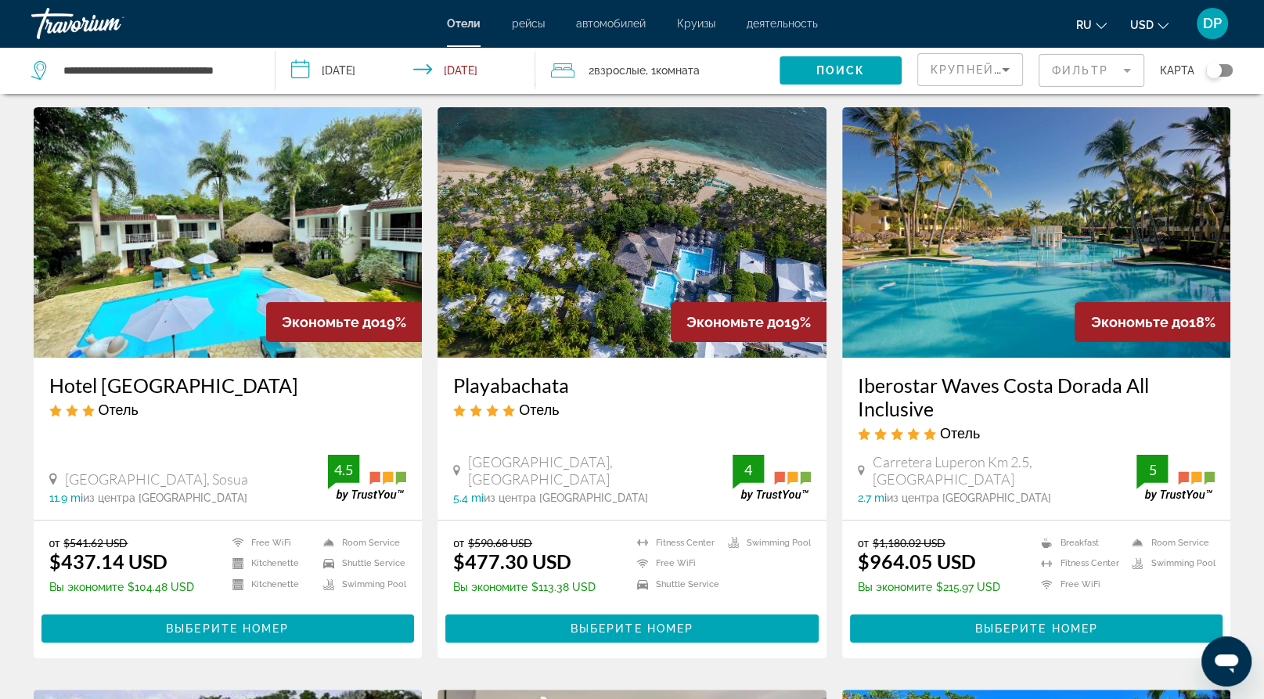
scroll to position [0, 0]
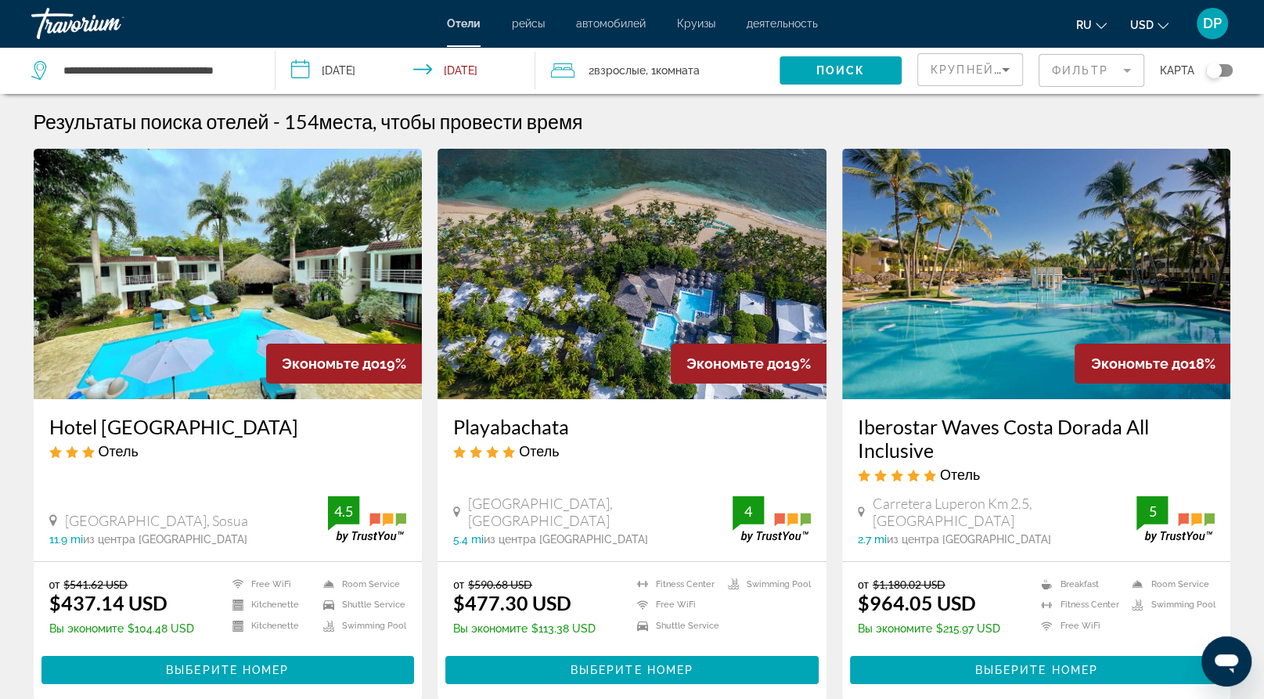
drag, startPoint x: 865, startPoint y: 533, endPoint x: 1003, endPoint y: 575, distance: 144.1
click at [949, 462] on h3 "Iberostar Waves Costa Dorada All Inclusive" at bounding box center [1037, 438] width 358 height 47
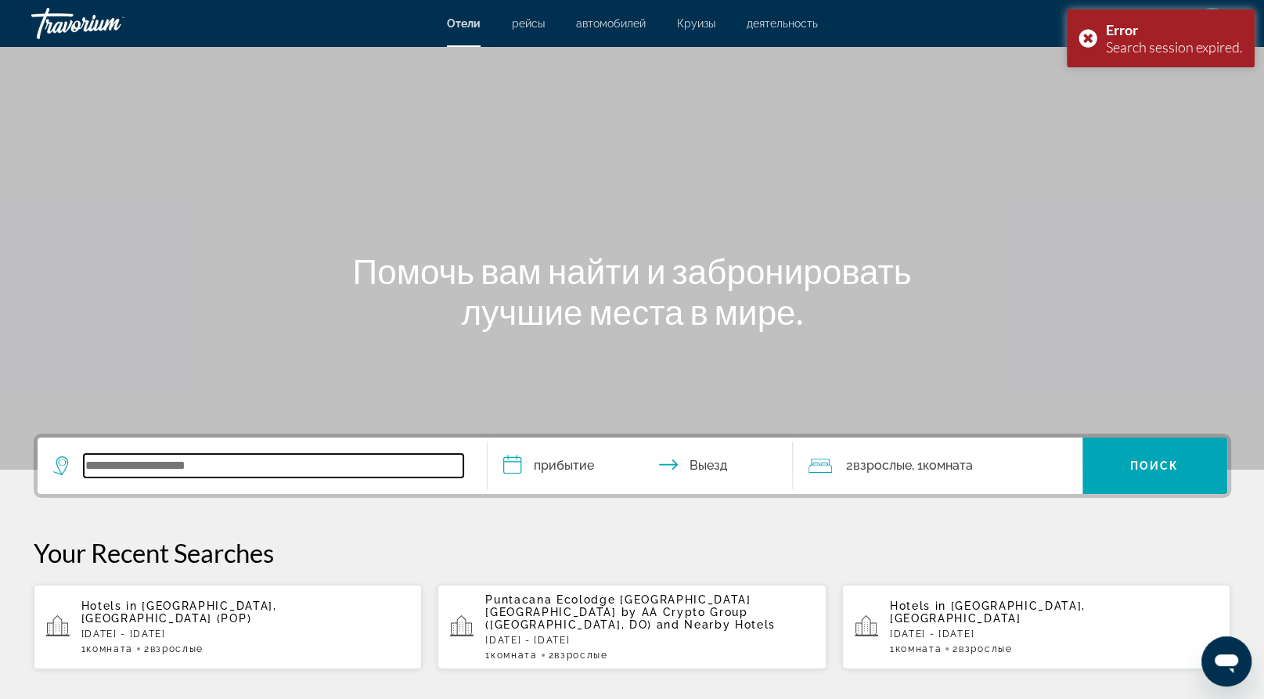
click at [213, 477] on input "Search widget" at bounding box center [274, 465] width 380 height 23
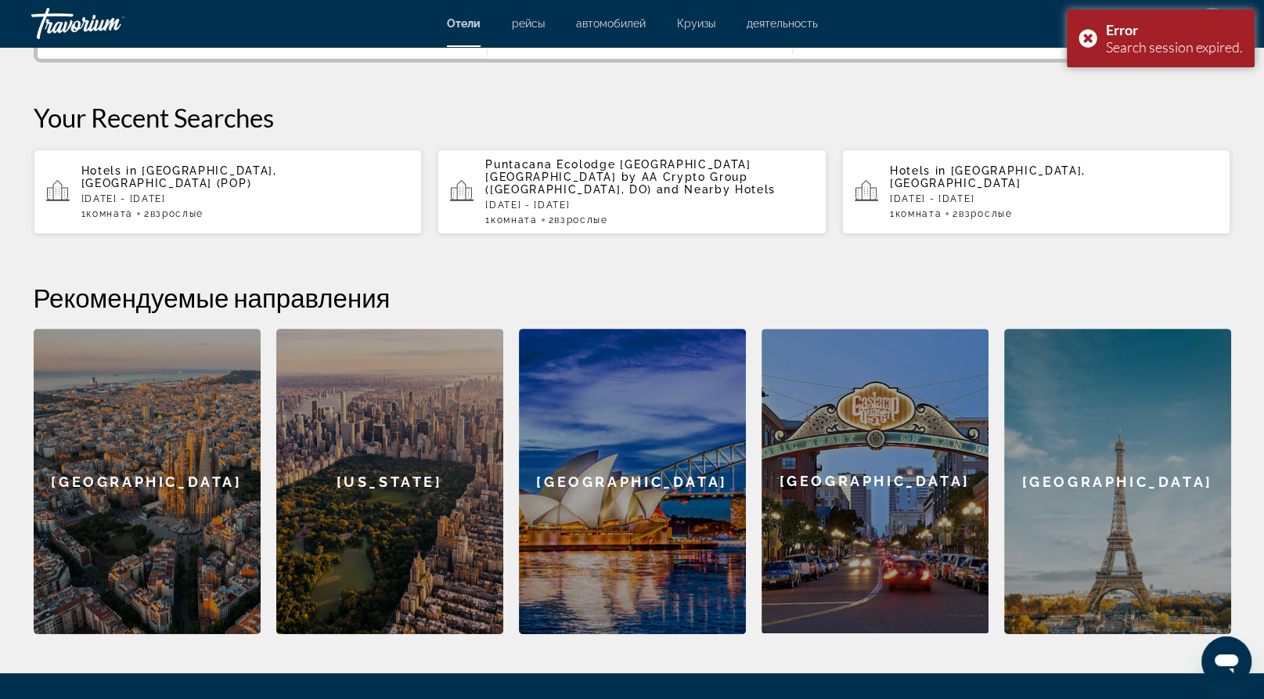
scroll to position [478, 0]
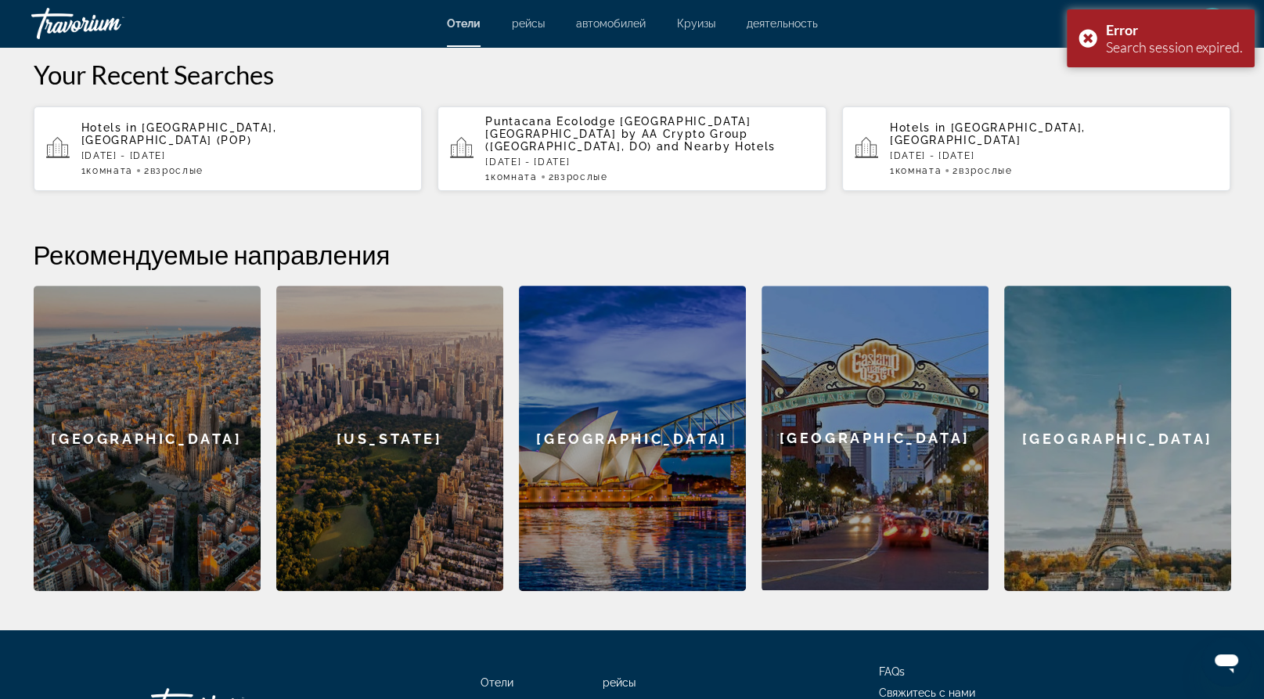
click at [228, 146] on p "Hotels in Puerto Plata, Dominican Republic (POP)" at bounding box center [245, 133] width 329 height 25
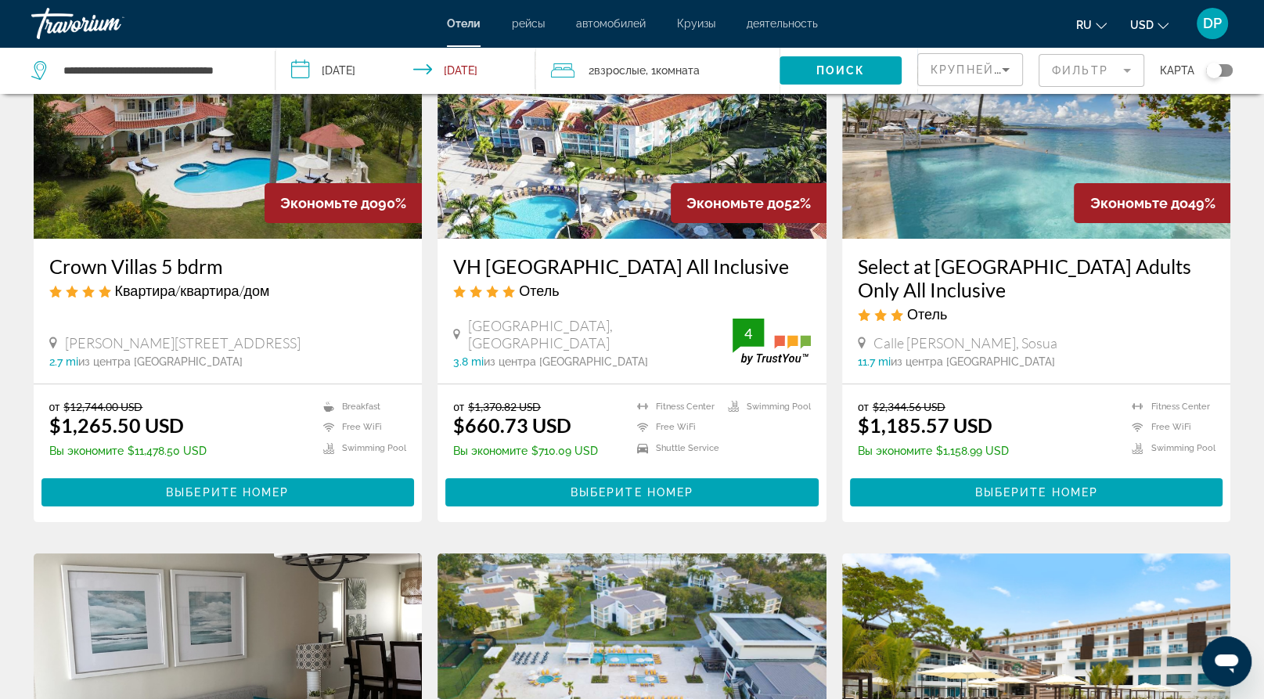
scroll to position [161, 0]
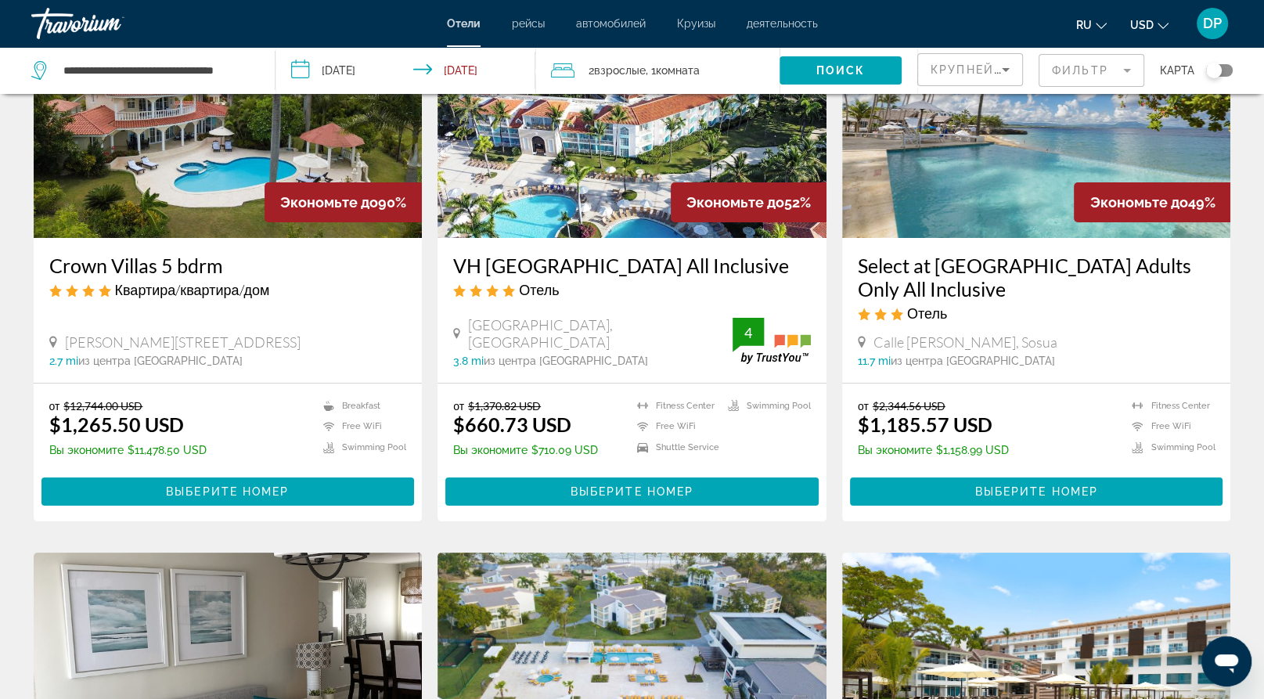
drag, startPoint x: 461, startPoint y: 370, endPoint x: 591, endPoint y: 408, distance: 135.4
copy h3 "VH [GEOGRAPHIC_DATA] All Inclusive"
click at [839, 419] on app-hotels-search-item "Экономьте до 49% Select at Casa Marina Adults Only All Inclusive Отель Calle Al…" at bounding box center [1036, 254] width 405 height 534
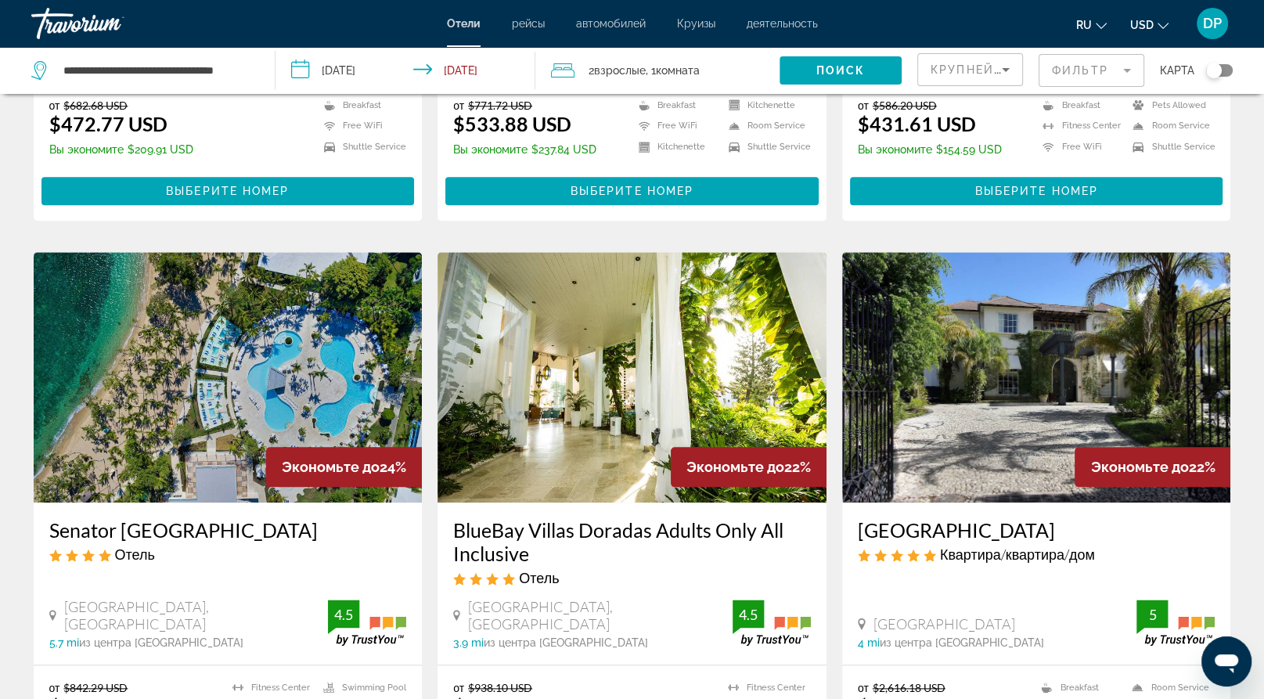
scroll to position [1602, 0]
